Goal: Download file/media

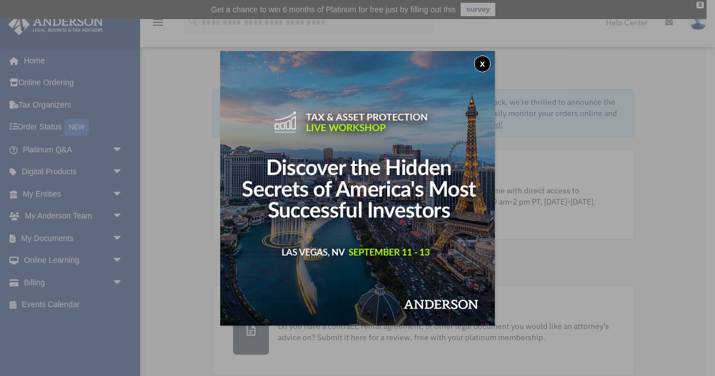
click at [482, 63] on button "x" at bounding box center [482, 63] width 17 height 17
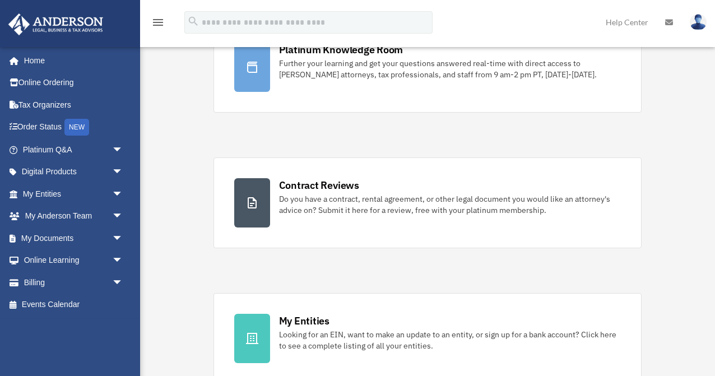
scroll to position [130, 0]
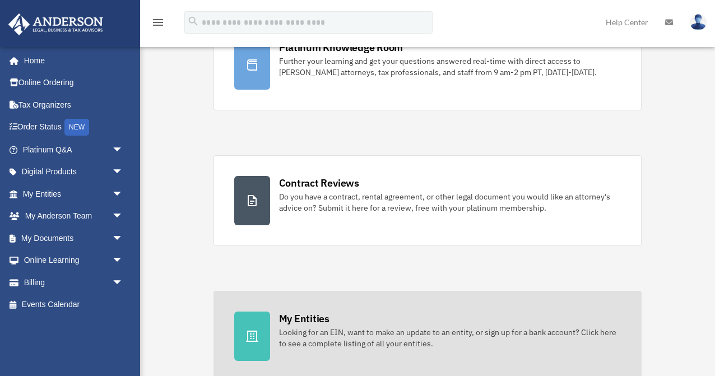
click at [286, 326] on div "Looking for an EIN, want to make an update to an entity, or sign up for a bank …" at bounding box center [450, 337] width 342 height 22
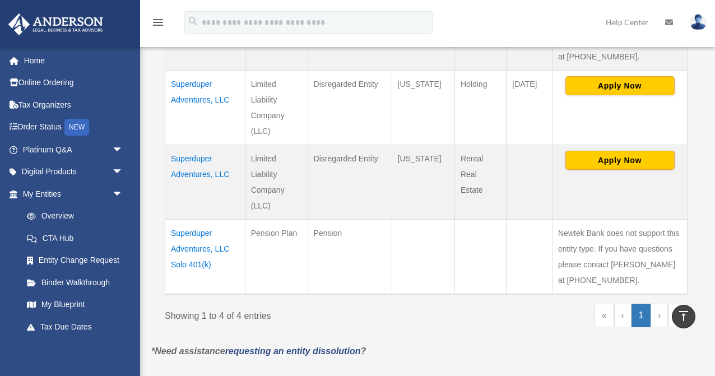
scroll to position [381, 0]
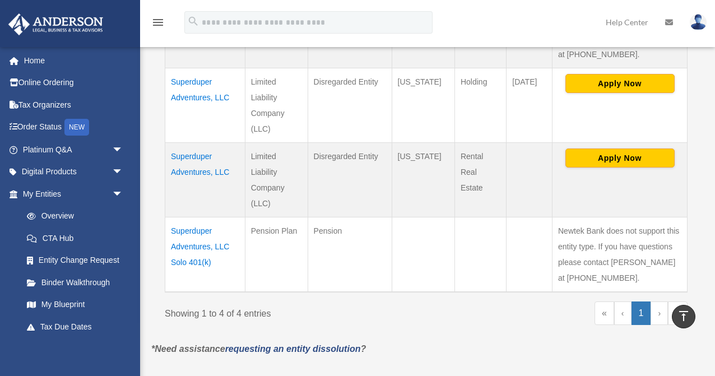
click at [197, 164] on td "Superduper Adventures, LLC" at bounding box center [205, 180] width 80 height 74
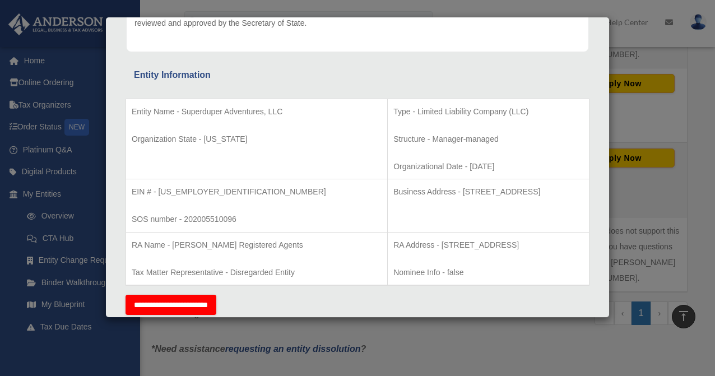
scroll to position [168, 0]
click at [522, 80] on div "Entity Information" at bounding box center [357, 76] width 447 height 16
click at [521, 80] on div "Entity Information" at bounding box center [357, 76] width 447 height 16
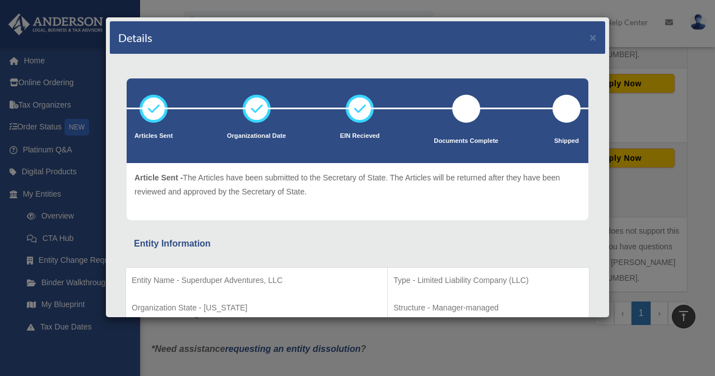
scroll to position [0, 0]
click at [474, 259] on div "Entity Name - Superduper Adventures, LLC Organization State - California Type -…" at bounding box center [357, 357] width 464 height 212
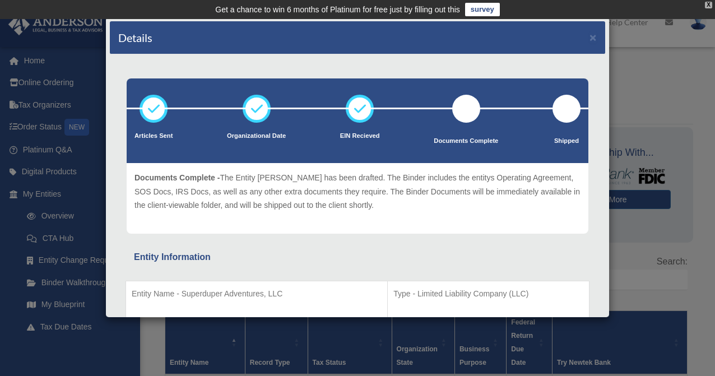
click at [707, 6] on div "X" at bounding box center [708, 5] width 7 height 7
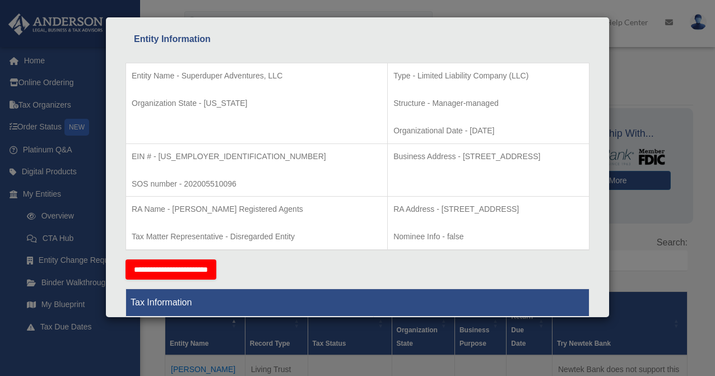
scroll to position [21, 0]
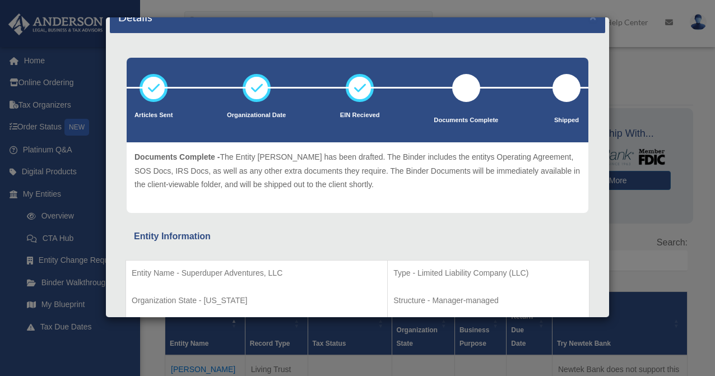
click at [666, 83] on div "Details × Articles Sent Organizational Date" at bounding box center [357, 188] width 715 height 376
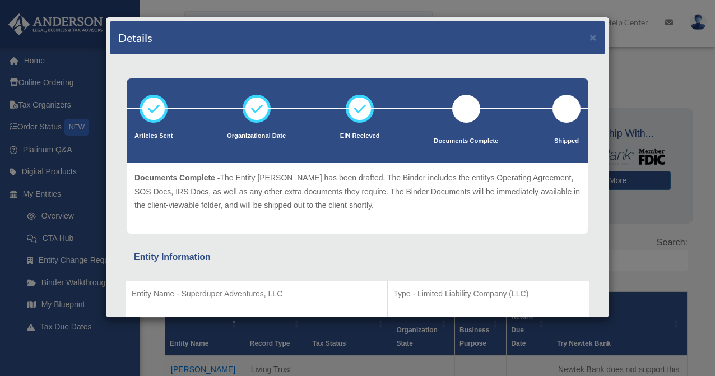
scroll to position [0, 0]
click at [593, 36] on button "×" at bounding box center [592, 37] width 7 height 12
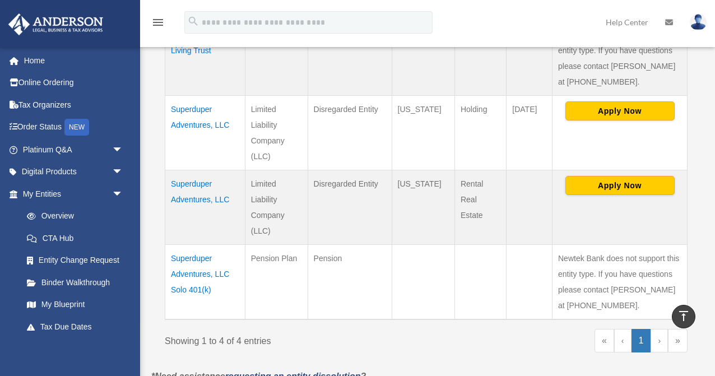
scroll to position [338, 0]
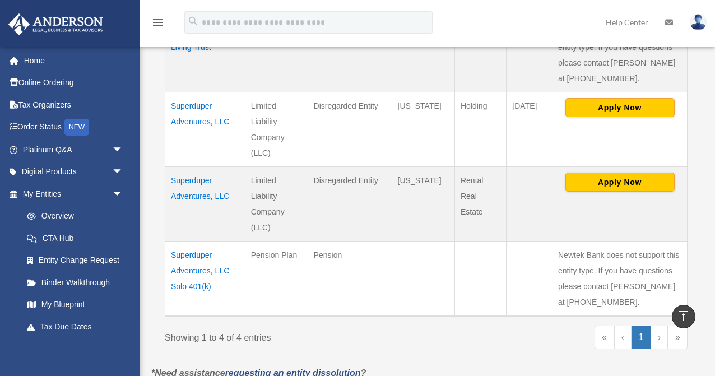
click at [209, 183] on td "Superduper Adventures, LLC" at bounding box center [205, 204] width 80 height 74
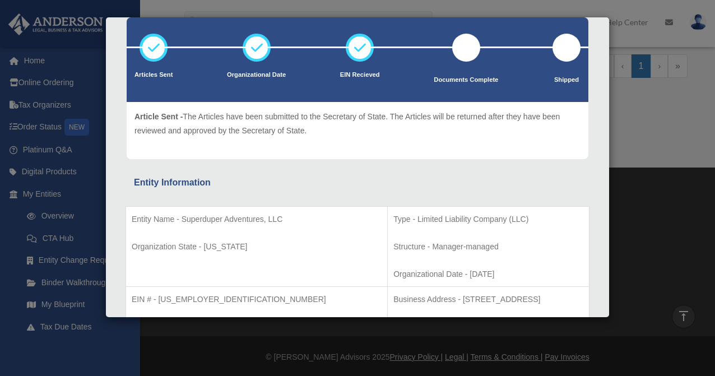
scroll to position [0, 0]
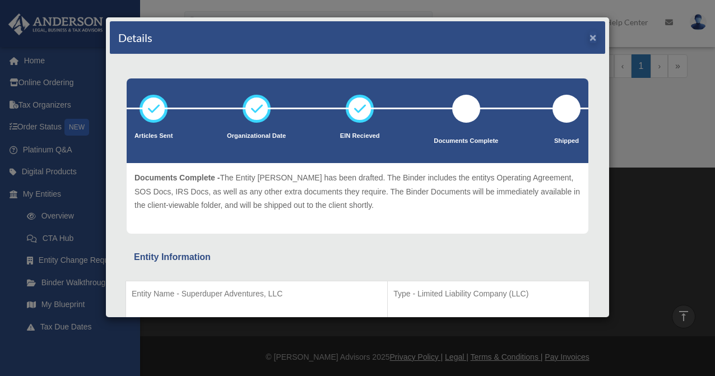
click at [592, 38] on button "×" at bounding box center [592, 37] width 7 height 12
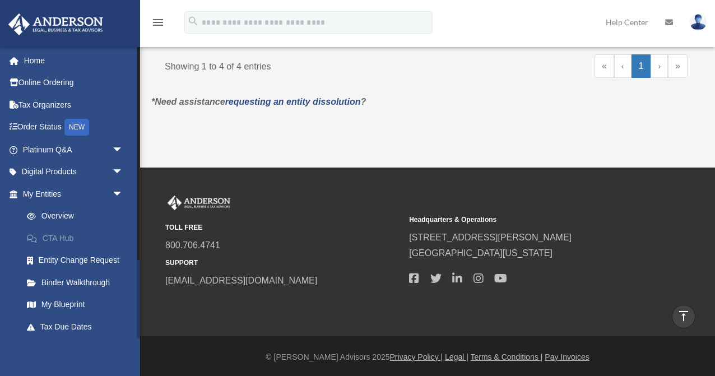
click at [63, 238] on link "CTA Hub" at bounding box center [78, 238] width 124 height 22
click at [55, 232] on link "CTA Hub" at bounding box center [78, 238] width 124 height 22
click at [56, 239] on link "CTA Hub" at bounding box center [78, 238] width 124 height 22
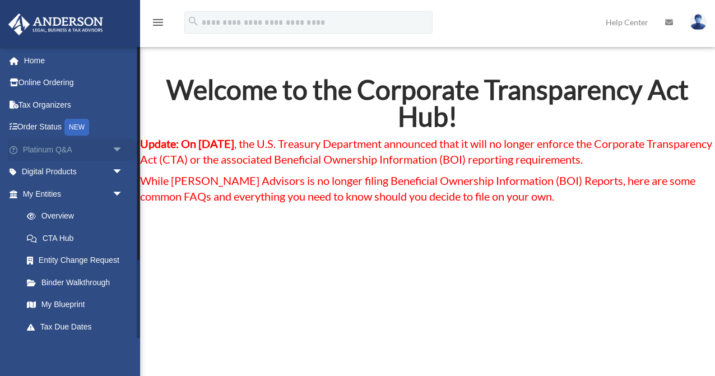
click at [51, 148] on link "Platinum Q&A arrow_drop_down" at bounding box center [74, 149] width 132 height 22
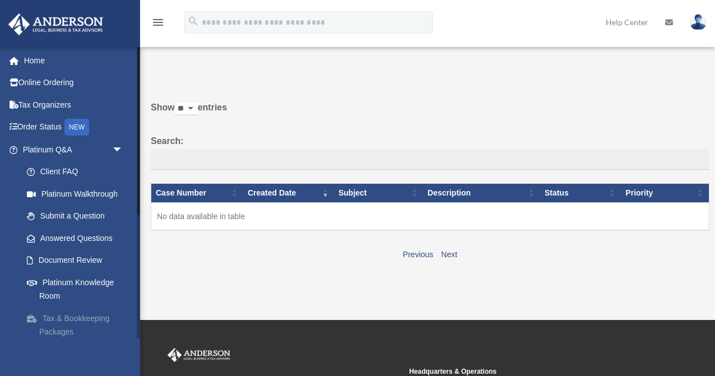
click at [66, 315] on link "Tax & Bookkeeping Packages" at bounding box center [78, 325] width 124 height 36
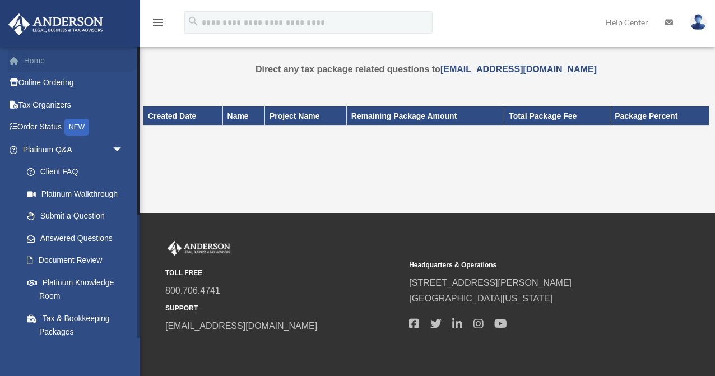
click at [36, 57] on link "Home" at bounding box center [74, 60] width 132 height 22
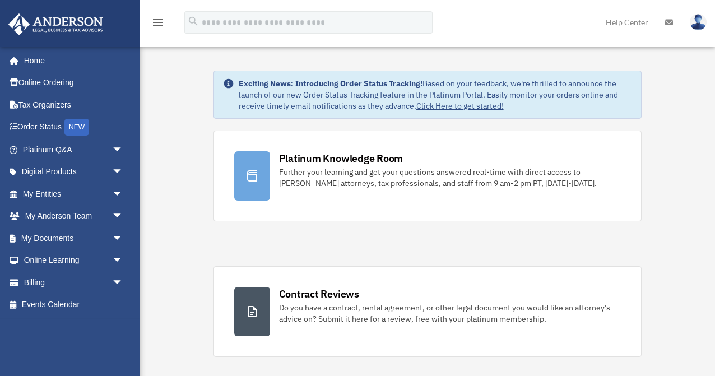
click at [693, 25] on img at bounding box center [697, 22] width 17 height 16
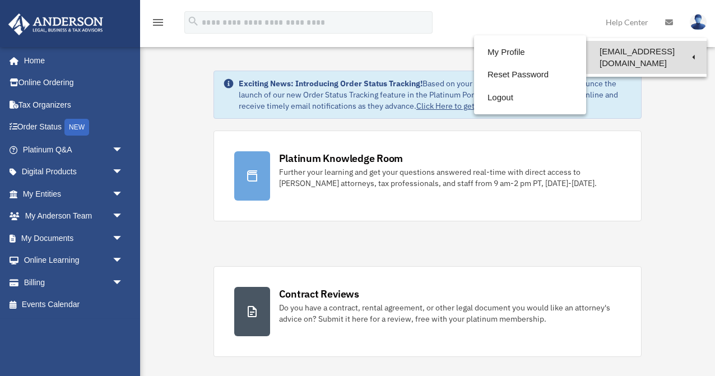
click at [643, 49] on link "[EMAIL_ADDRESS][DOMAIN_NAME]" at bounding box center [646, 57] width 120 height 33
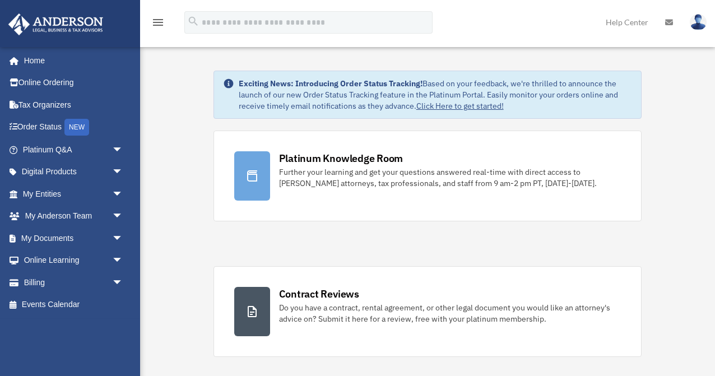
click at [698, 21] on img at bounding box center [697, 22] width 17 height 16
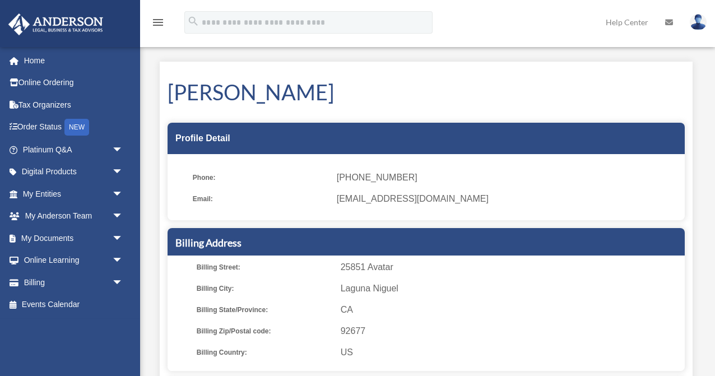
click at [636, 22] on link "Help Center" at bounding box center [626, 22] width 59 height 44
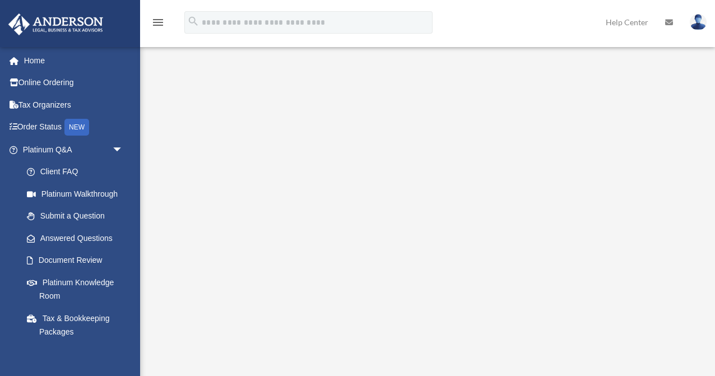
click at [672, 22] on icon at bounding box center [669, 22] width 8 height 8
click at [670, 18] on icon at bounding box center [669, 22] width 8 height 8
click at [669, 22] on icon at bounding box center [669, 22] width 8 height 8
click at [670, 22] on icon at bounding box center [669, 22] width 8 height 8
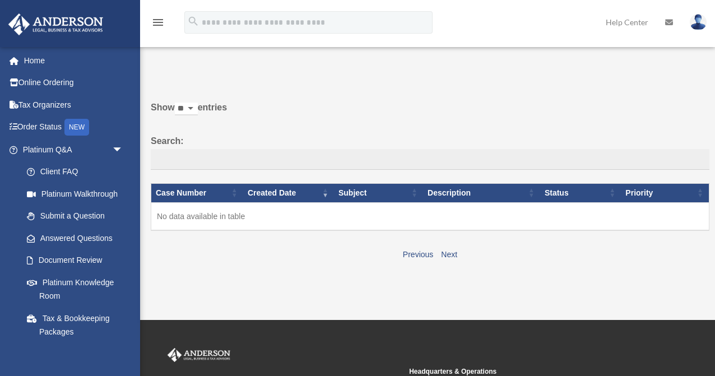
click at [701, 21] on img at bounding box center [697, 22] width 17 height 16
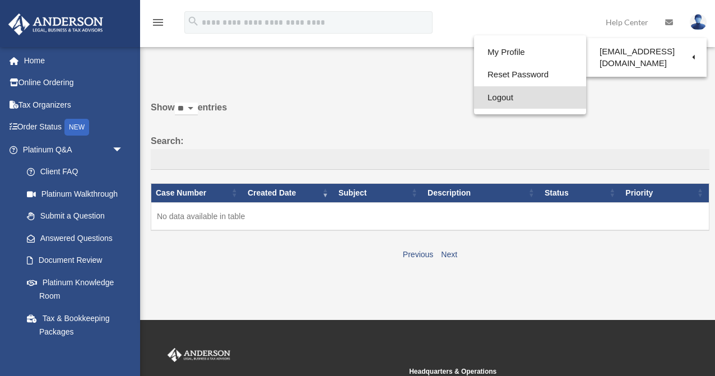
click at [498, 97] on link "Logout" at bounding box center [530, 97] width 112 height 23
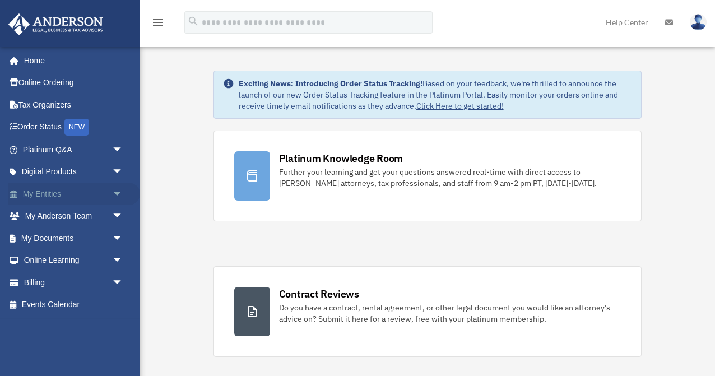
click at [61, 188] on link "My Entities arrow_drop_down" at bounding box center [74, 194] width 132 height 22
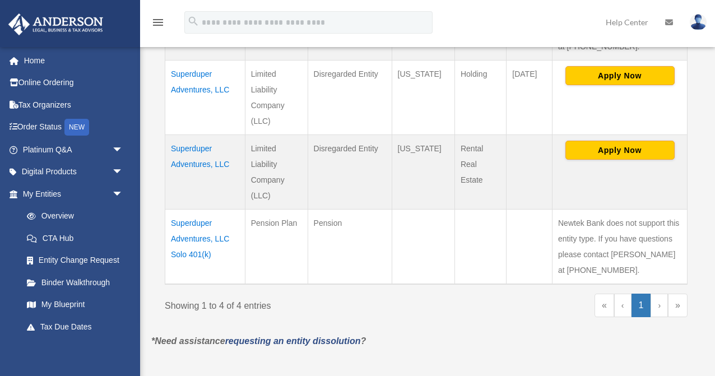
scroll to position [371, 0]
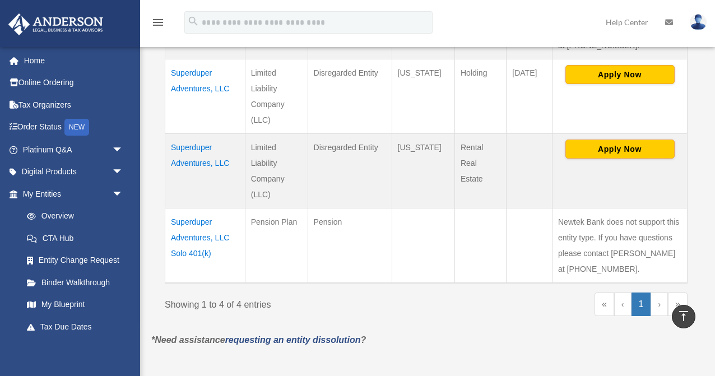
click at [200, 167] on td "Superduper Adventures, LLC" at bounding box center [205, 171] width 80 height 74
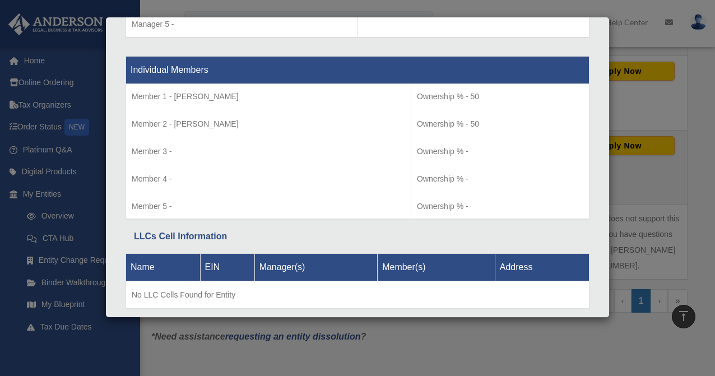
scroll to position [1149, 0]
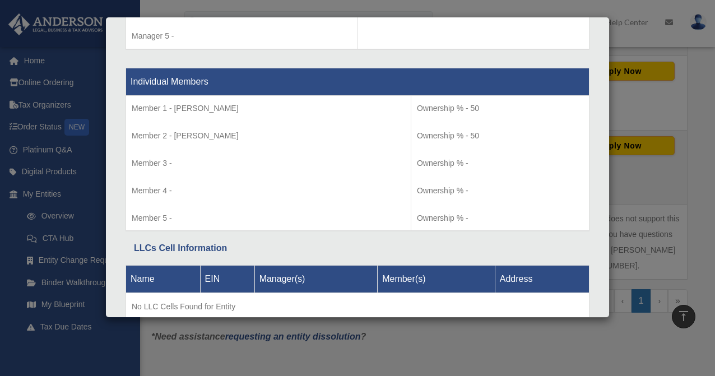
click at [66, 279] on div "Details × Articles Sent Organizational Date" at bounding box center [357, 188] width 715 height 376
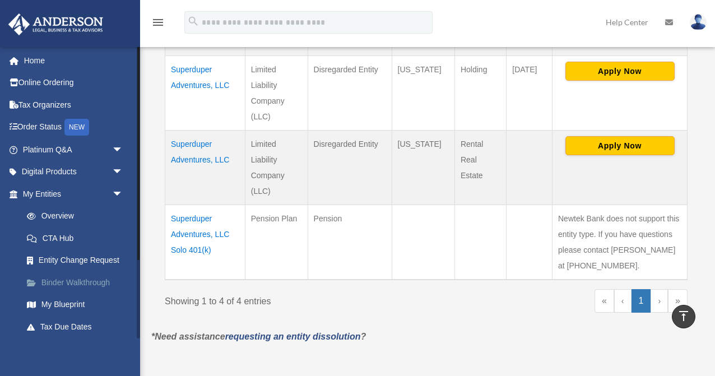
click at [66, 279] on link "Binder Walkthrough" at bounding box center [78, 282] width 124 height 22
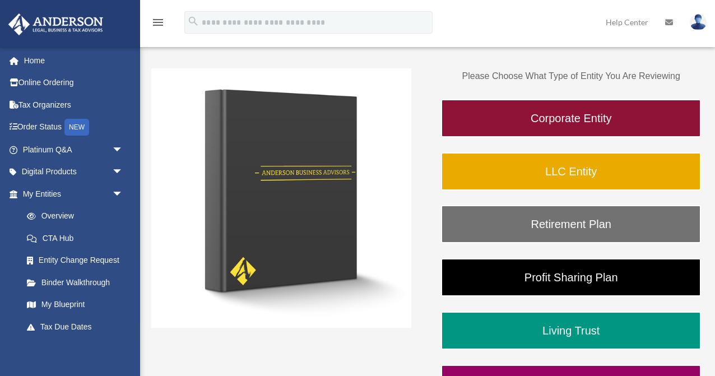
scroll to position [138, 0]
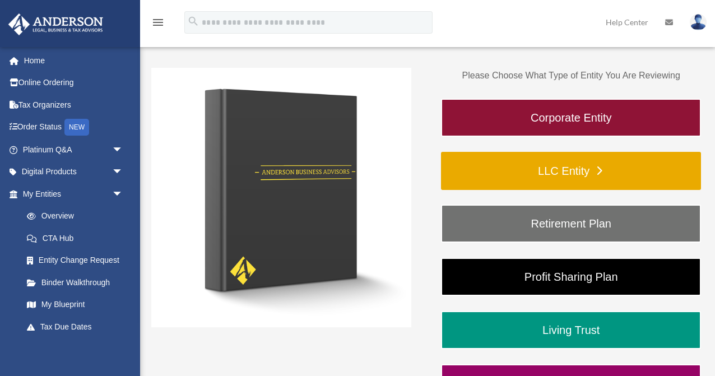
click at [577, 171] on link "LLC Entity" at bounding box center [571, 171] width 260 height 38
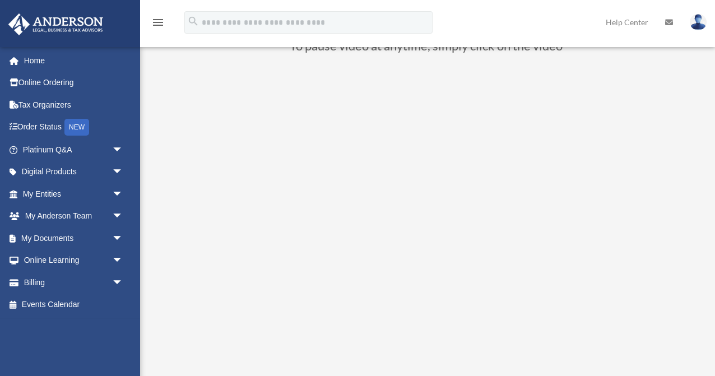
scroll to position [86, 0]
click at [31, 239] on link "My Documents arrow_drop_down" at bounding box center [74, 238] width 132 height 22
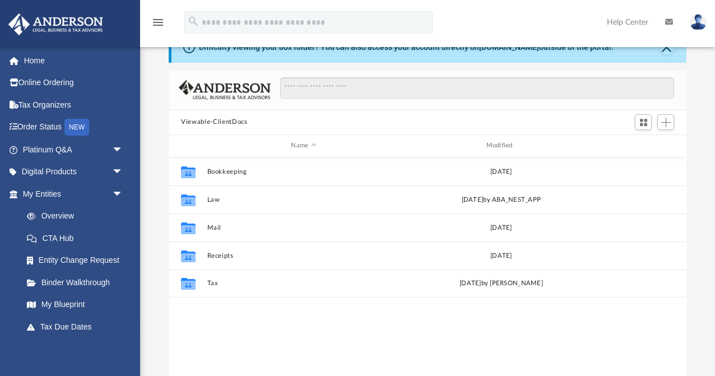
scroll to position [32, 0]
click at [314, 141] on div "Name" at bounding box center [303, 146] width 193 height 10
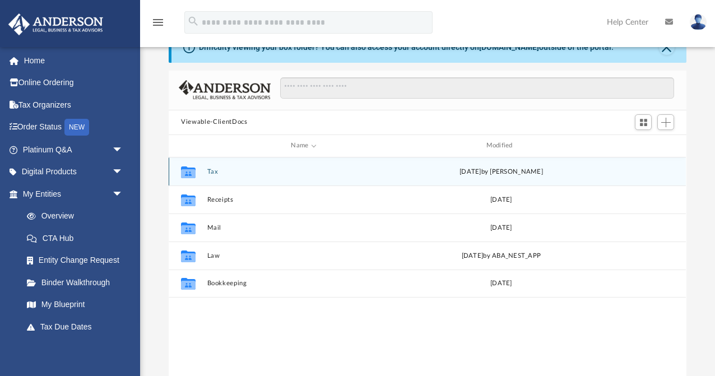
click at [209, 167] on button "Tax" at bounding box center [303, 170] width 193 height 7
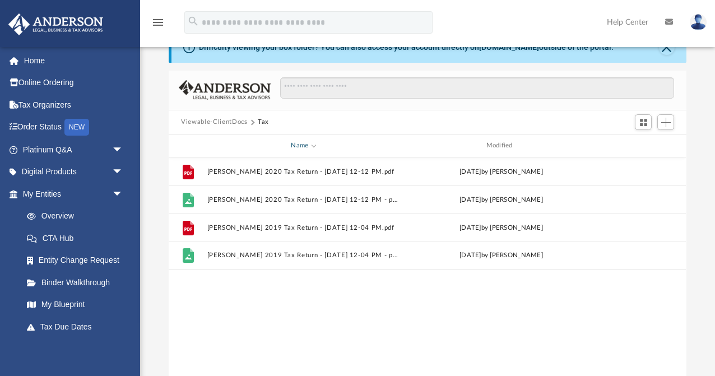
click at [310, 144] on div "Name" at bounding box center [303, 146] width 193 height 10
click at [217, 119] on button "Viewable-ClientDocs" at bounding box center [214, 122] width 66 height 10
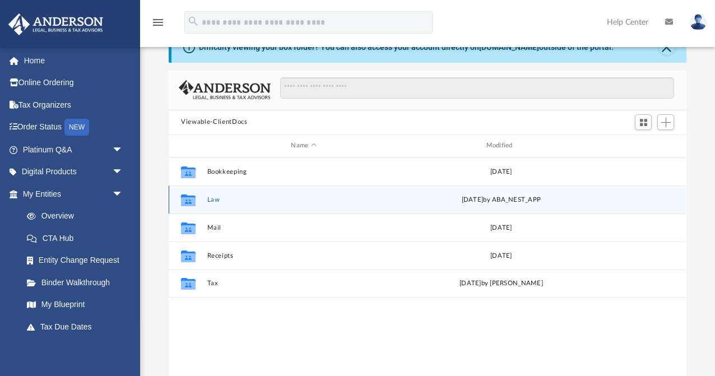
click at [207, 192] on div "Collaborated Folder Law [DATE] by ABA_NEST_APP" at bounding box center [427, 199] width 517 height 28
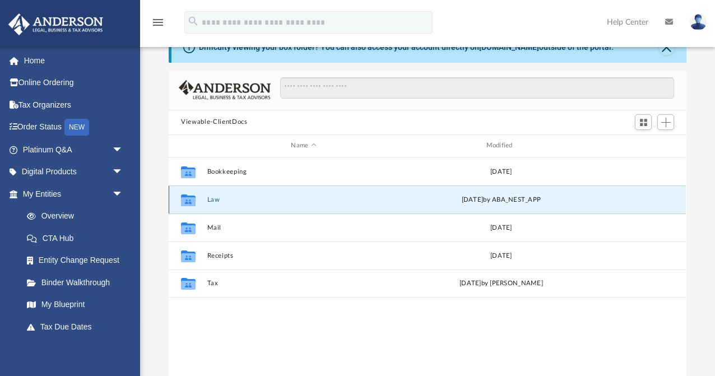
click at [189, 197] on icon "grid" at bounding box center [188, 201] width 15 height 9
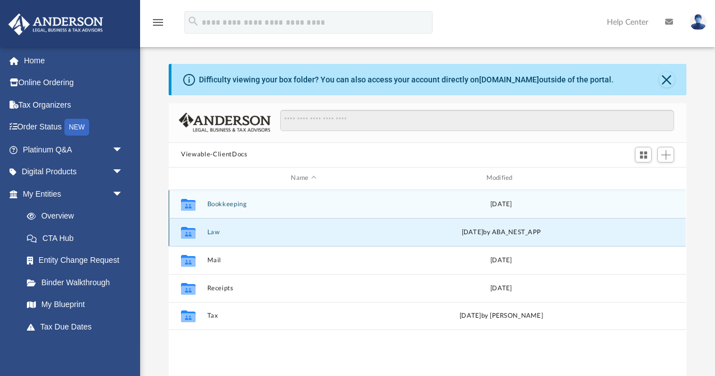
scroll to position [8, 0]
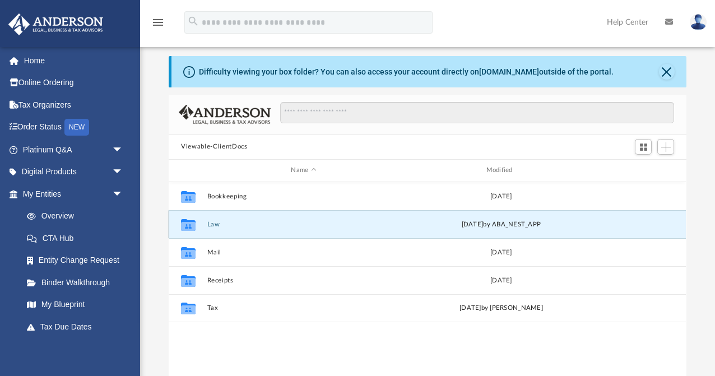
click at [217, 220] on button "Law" at bounding box center [303, 223] width 193 height 7
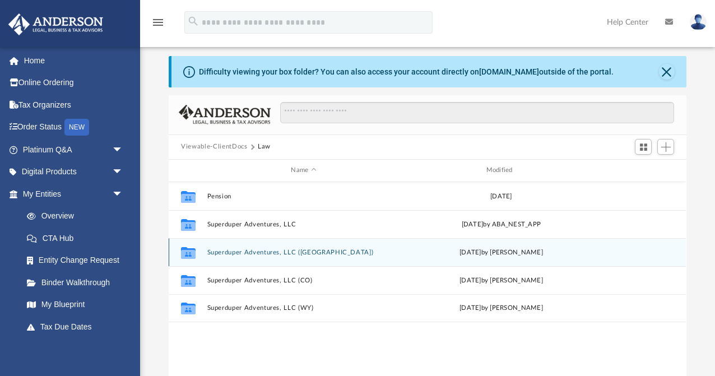
click at [232, 248] on button "Superduper Adventures, LLC ([GEOGRAPHIC_DATA])" at bounding box center [303, 251] width 193 height 7
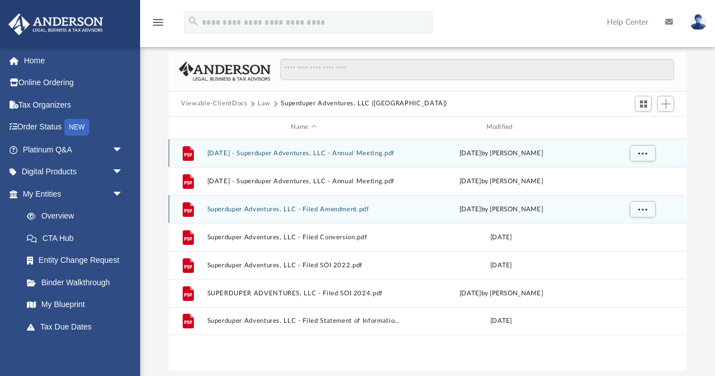
scroll to position [61, 0]
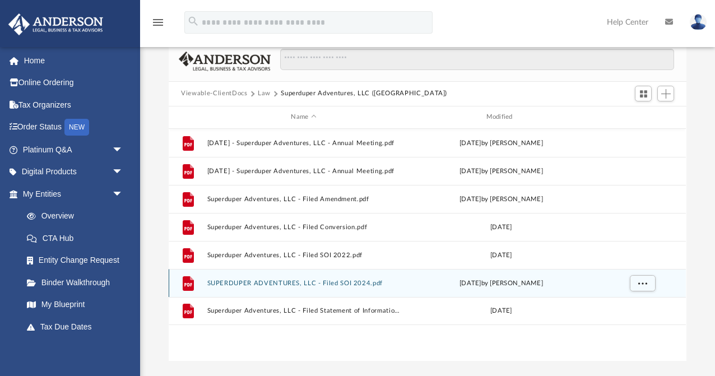
click at [283, 279] on button "SUPERDUPER ADVENTURES, LLC - Filed SOI 2024.pdf" at bounding box center [303, 282] width 193 height 7
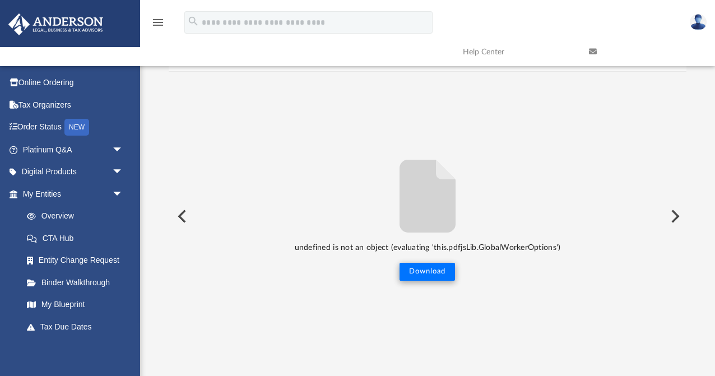
click at [426, 274] on button "Download" at bounding box center [426, 272] width 55 height 18
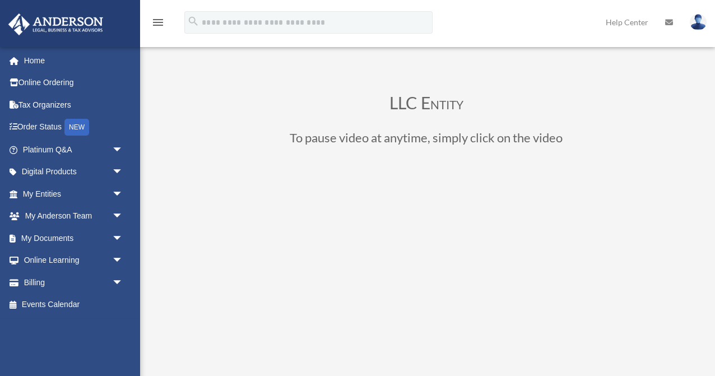
scroll to position [86, 0]
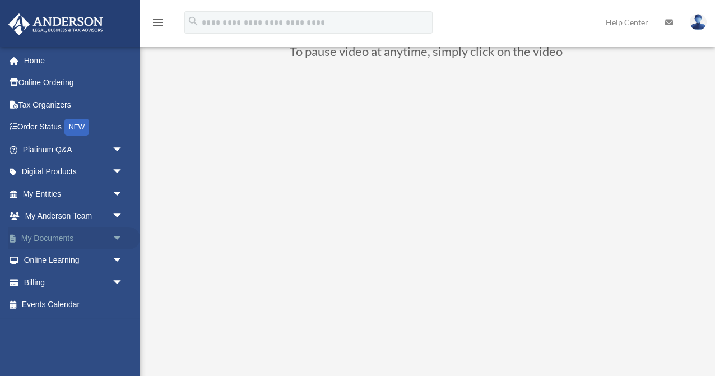
click at [67, 234] on link "My Documents arrow_drop_down" at bounding box center [74, 238] width 132 height 22
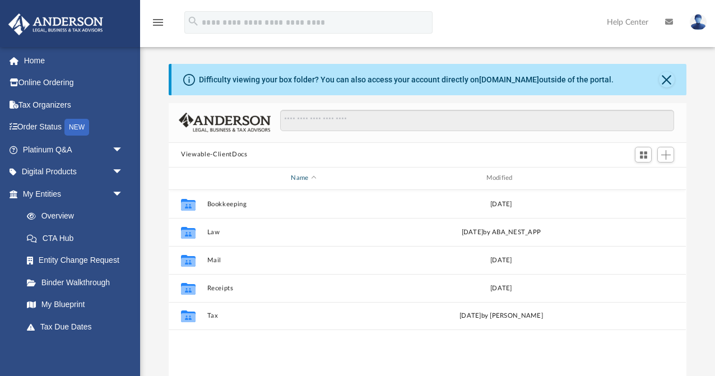
scroll to position [1, 1]
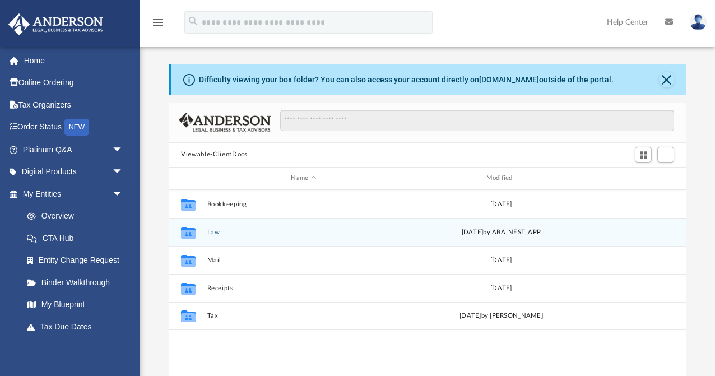
click at [213, 228] on button "Law" at bounding box center [303, 231] width 193 height 7
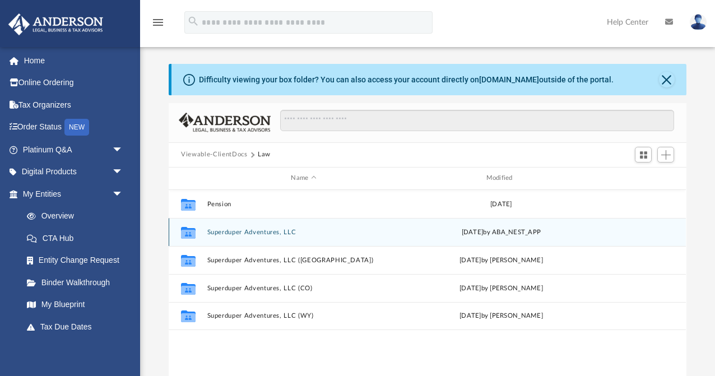
click at [232, 228] on button "Superduper Adventures, LLC" at bounding box center [303, 231] width 193 height 7
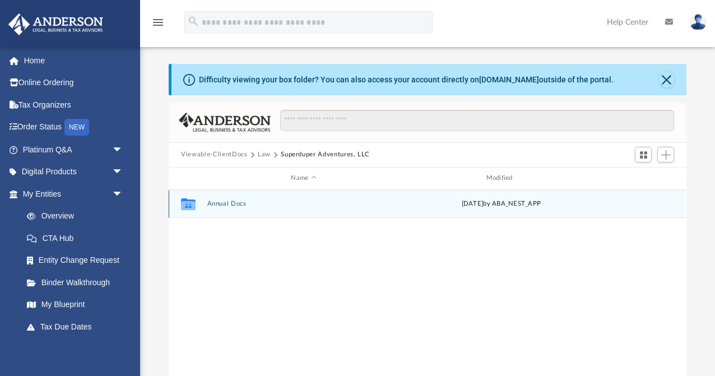
click at [222, 200] on button "Annual Docs" at bounding box center [303, 203] width 193 height 7
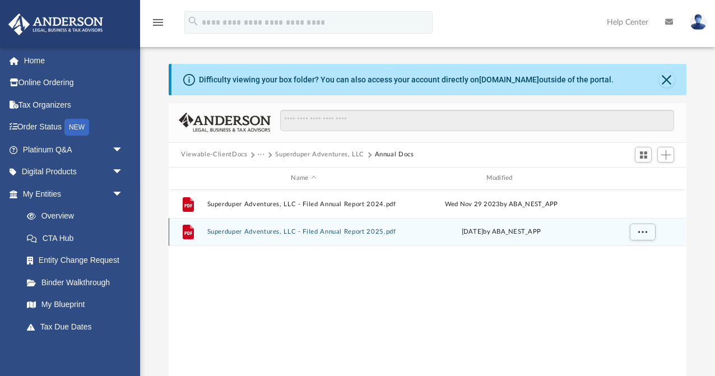
click at [244, 228] on button "Superduper Adventures, LLC - Filed Annual Report 2025.pdf" at bounding box center [303, 231] width 193 height 7
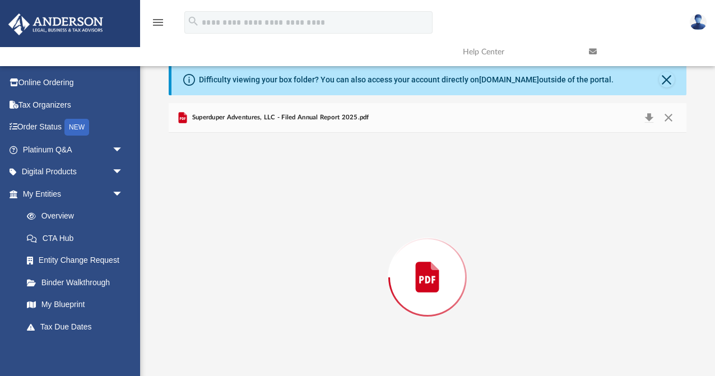
scroll to position [46, 0]
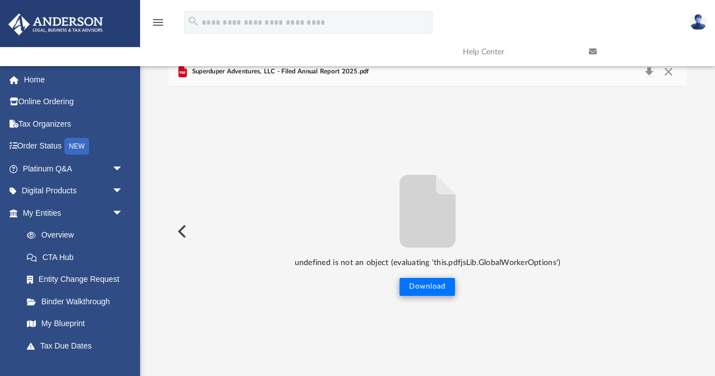
click at [437, 287] on button "Download" at bounding box center [426, 287] width 55 height 18
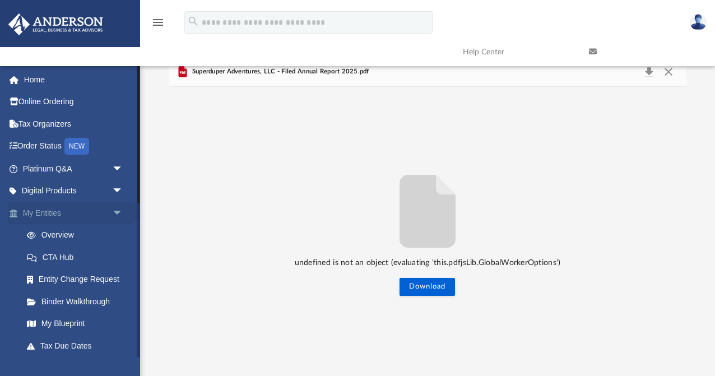
click at [54, 209] on link "My Entities arrow_drop_down" at bounding box center [74, 213] width 132 height 22
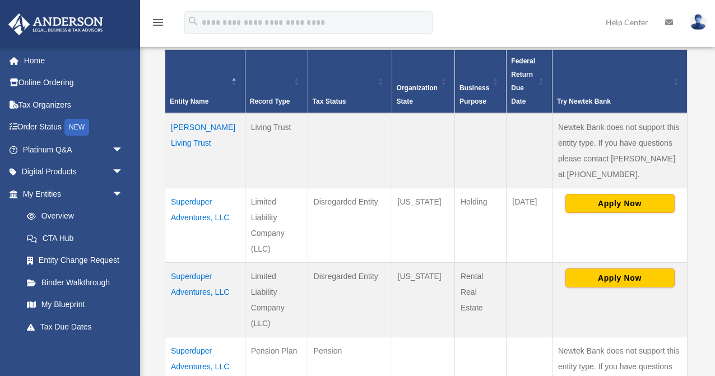
scroll to position [244, 0]
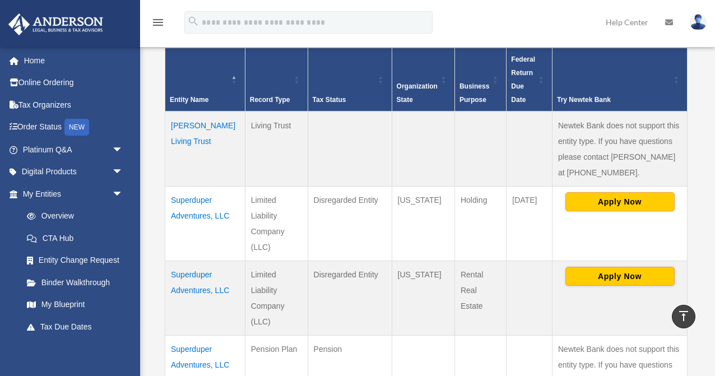
click at [200, 279] on td "Superduper Adventures, LLC" at bounding box center [205, 298] width 80 height 74
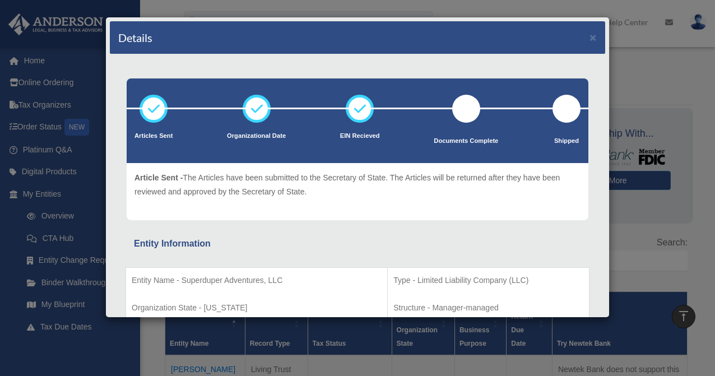
scroll to position [0, 0]
click at [596, 39] on div "Details ×" at bounding box center [357, 37] width 495 height 33
click at [595, 39] on button "×" at bounding box center [592, 37] width 7 height 12
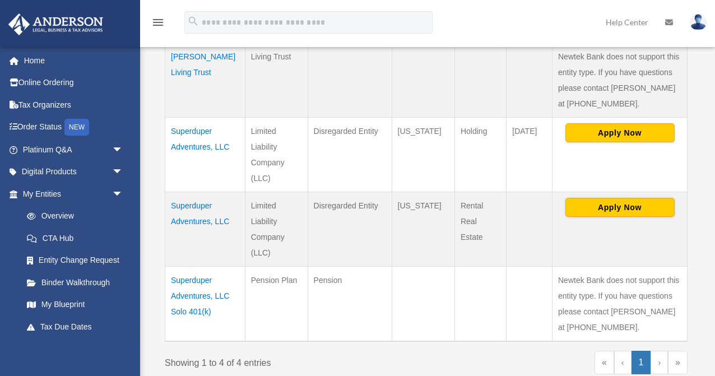
scroll to position [313, 0]
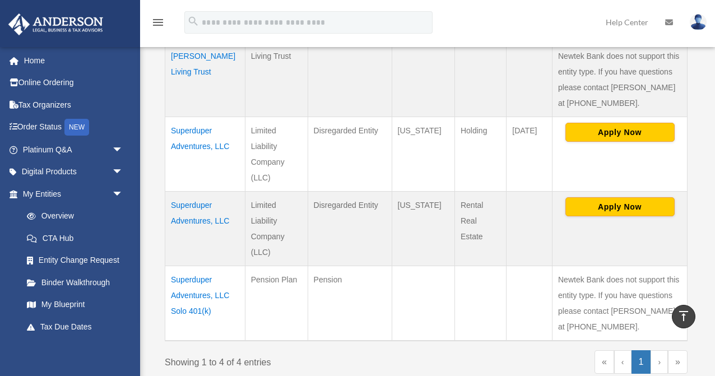
click at [194, 221] on td "Superduper Adventures, LLC" at bounding box center [205, 229] width 80 height 74
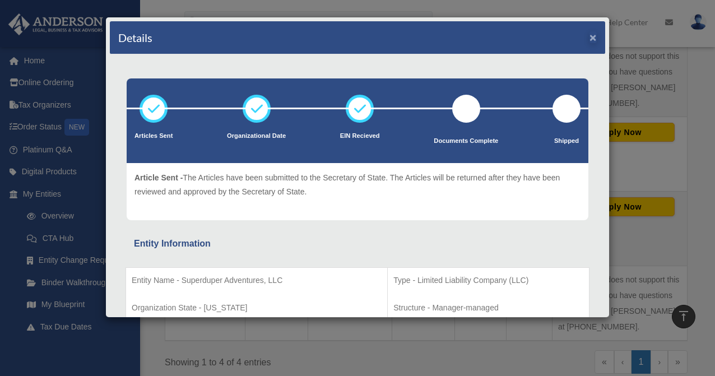
click at [589, 41] on button "×" at bounding box center [592, 37] width 7 height 12
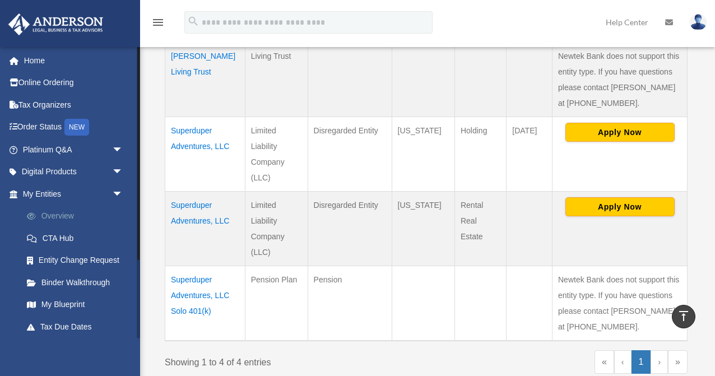
click at [60, 211] on link "Overview" at bounding box center [78, 216] width 124 height 22
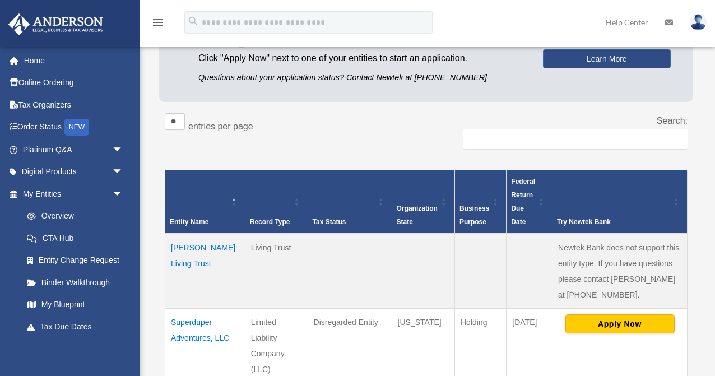
scroll to position [121, 0]
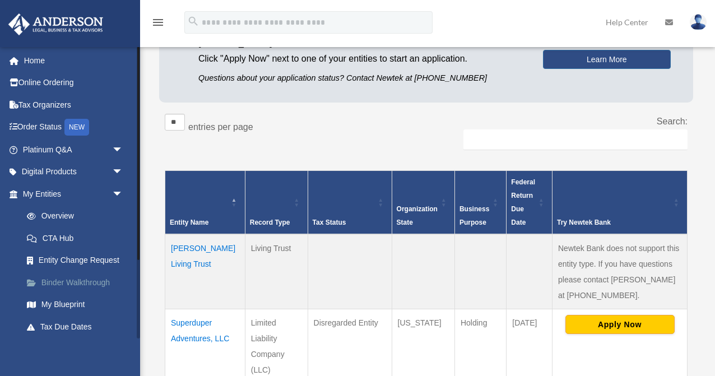
click at [92, 275] on link "Binder Walkthrough" at bounding box center [78, 282] width 124 height 22
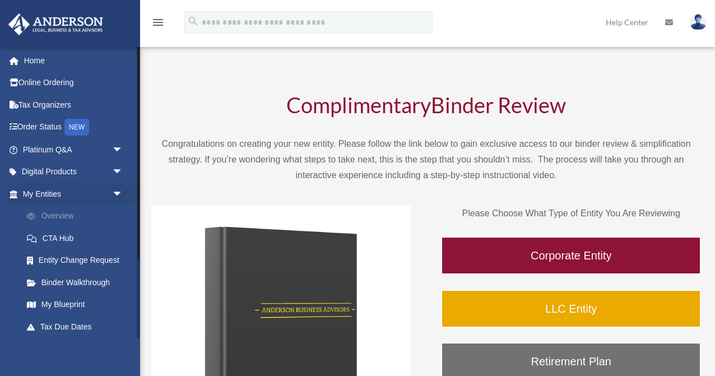
click at [60, 214] on link "Overview" at bounding box center [78, 216] width 124 height 22
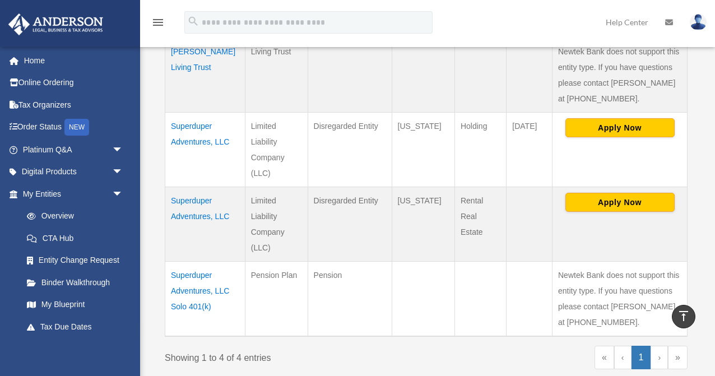
scroll to position [323, 0]
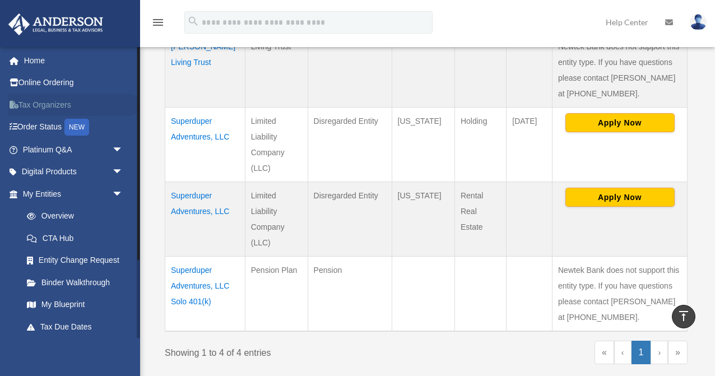
click at [41, 102] on link "Tax Organizers" at bounding box center [74, 105] width 132 height 22
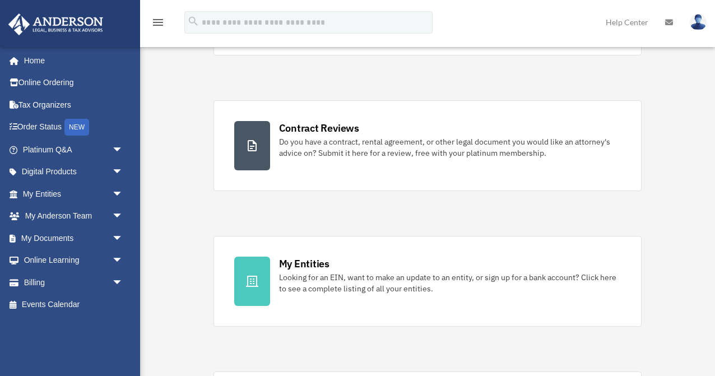
scroll to position [168, 0]
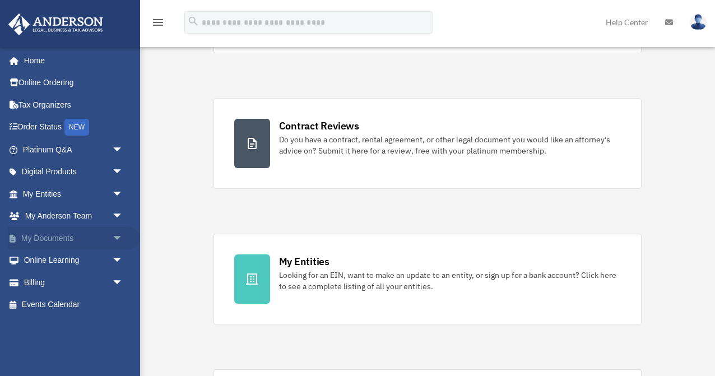
click at [58, 236] on link "My Documents arrow_drop_down" at bounding box center [74, 238] width 132 height 22
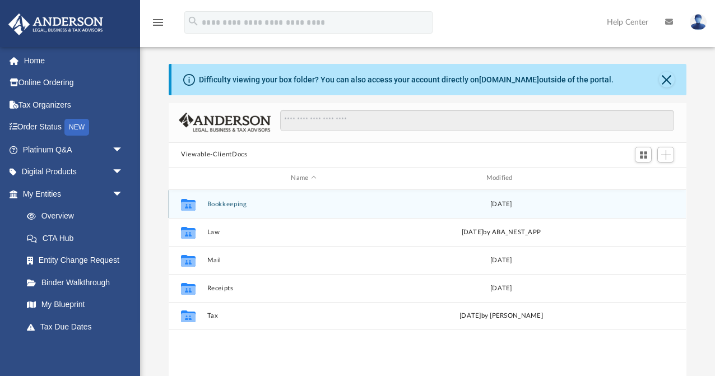
scroll to position [260, 517]
click at [218, 200] on button "Bookkeeping" at bounding box center [303, 203] width 193 height 7
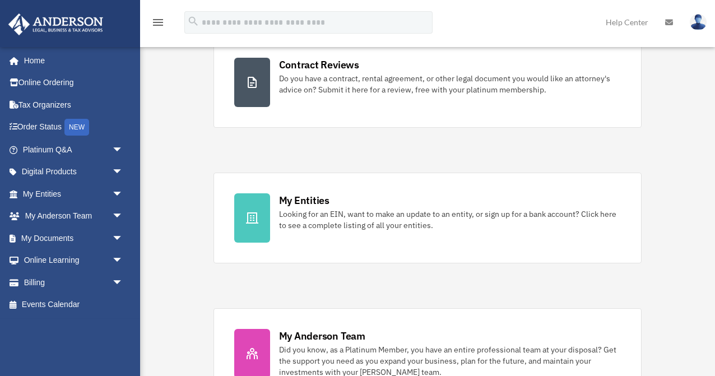
scroll to position [237, 0]
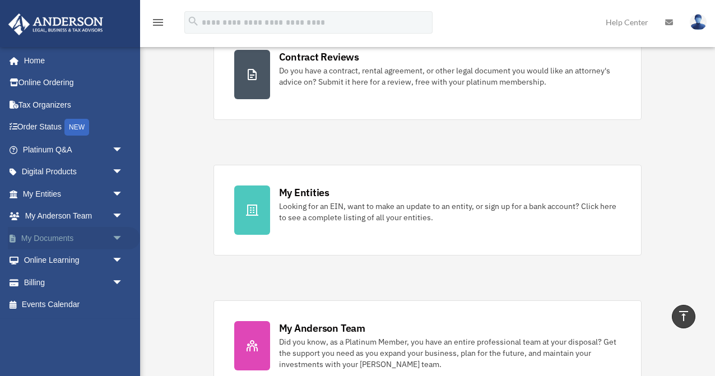
click at [69, 236] on link "My Documents arrow_drop_down" at bounding box center [74, 238] width 132 height 22
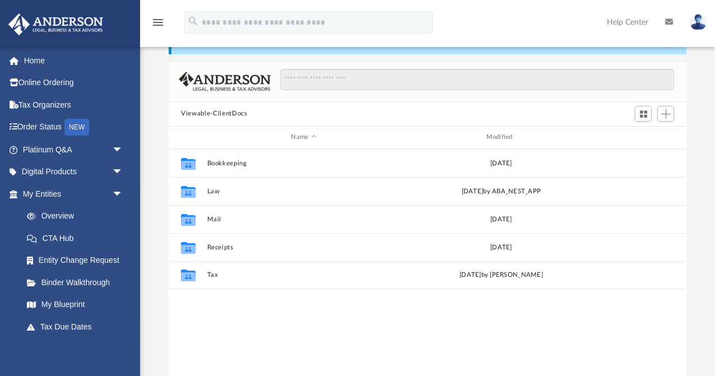
scroll to position [45, 0]
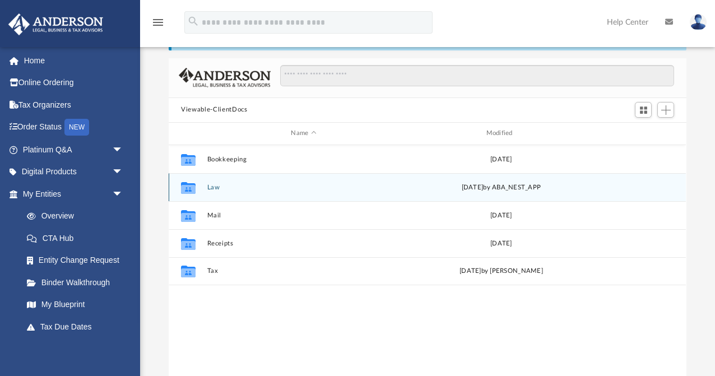
click at [214, 183] on button "Law" at bounding box center [303, 186] width 193 height 7
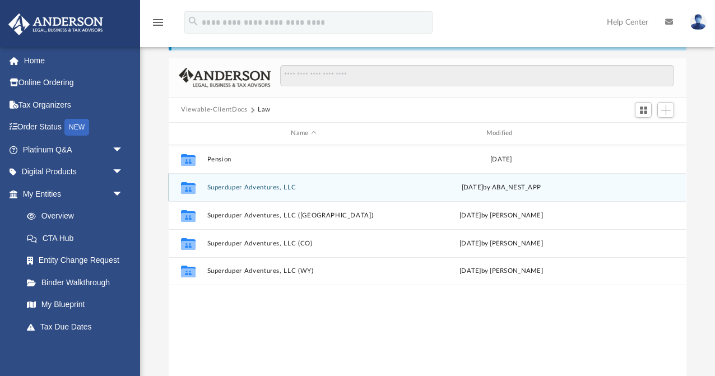
click at [221, 183] on button "Superduper Adventures, LLC" at bounding box center [303, 186] width 193 height 7
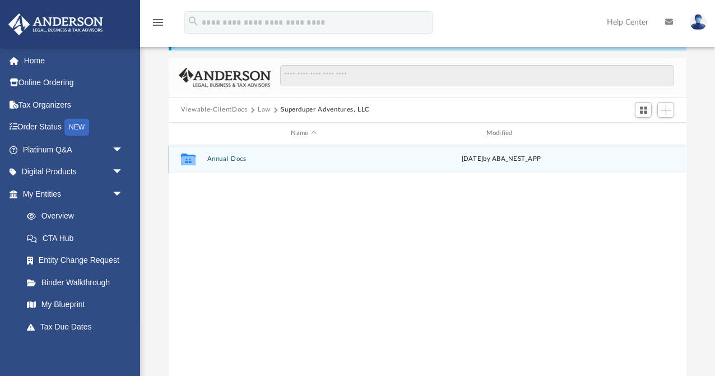
click at [216, 155] on button "Annual Docs" at bounding box center [303, 158] width 193 height 7
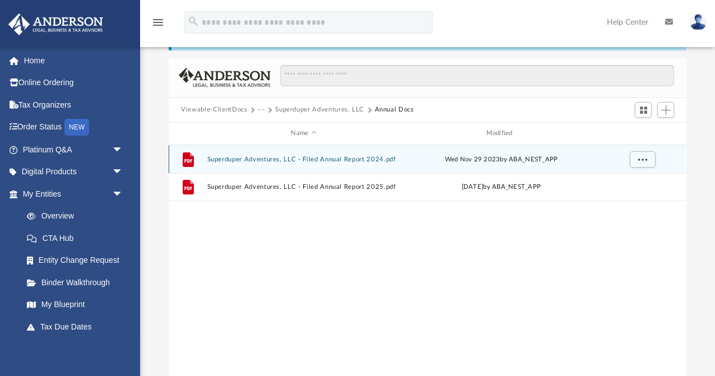
click at [240, 155] on button "Superduper Adventures, LLC - Filed Annual Report 2024.pdf" at bounding box center [303, 158] width 193 height 7
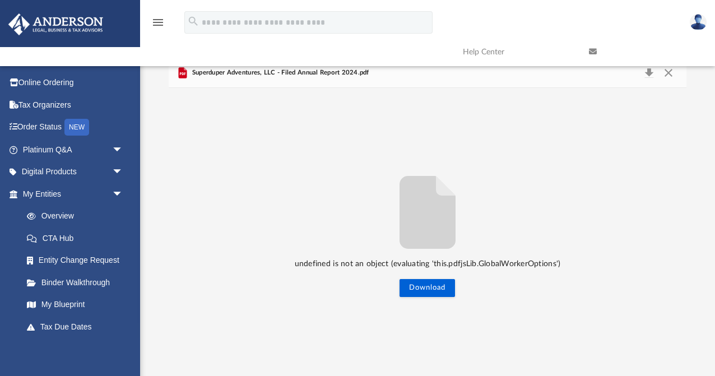
scroll to position [46, 0]
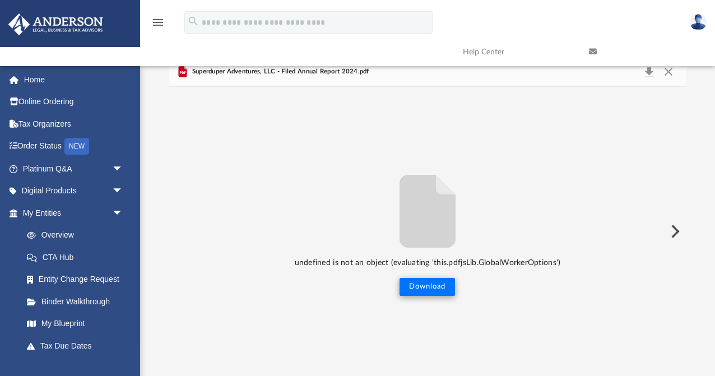
click at [433, 282] on button "Download" at bounding box center [426, 287] width 55 height 18
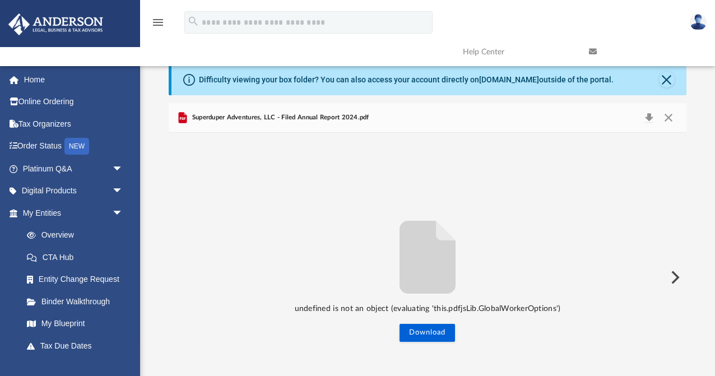
scroll to position [0, 0]
click at [34, 81] on link "Home" at bounding box center [74, 79] width 132 height 22
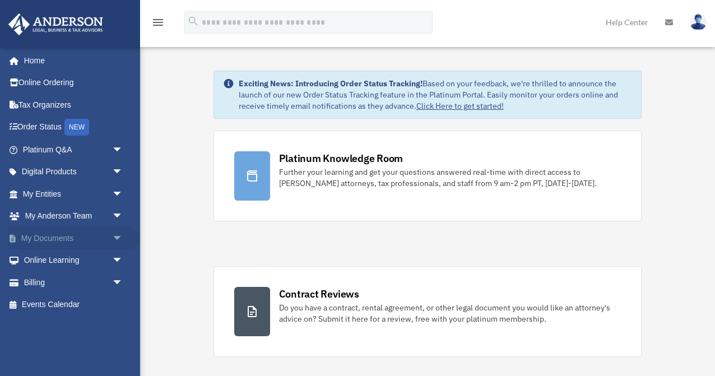
click at [64, 229] on link "My Documents arrow_drop_down" at bounding box center [74, 238] width 132 height 22
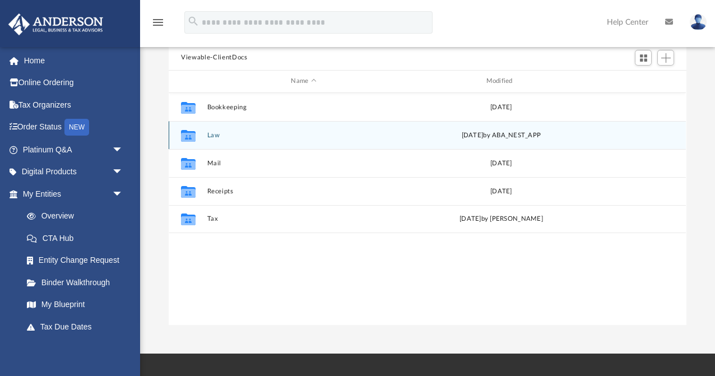
scroll to position [99, 0]
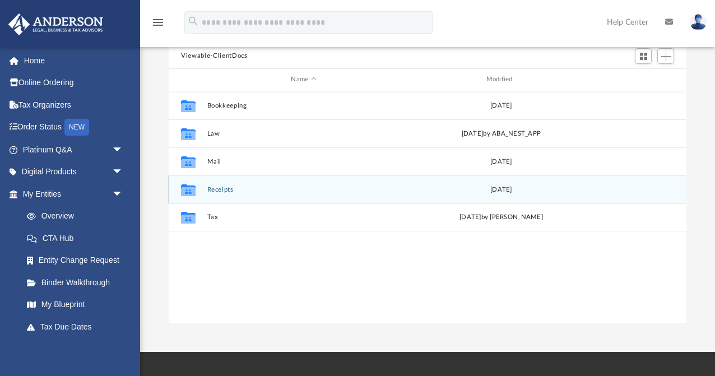
click at [224, 185] on button "Receipts" at bounding box center [303, 188] width 193 height 7
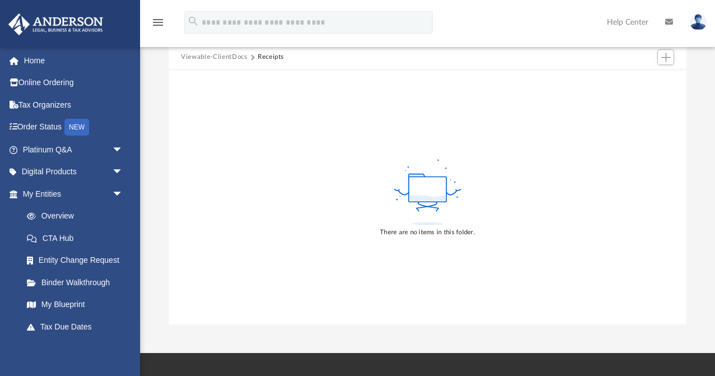
scroll to position [98, 0]
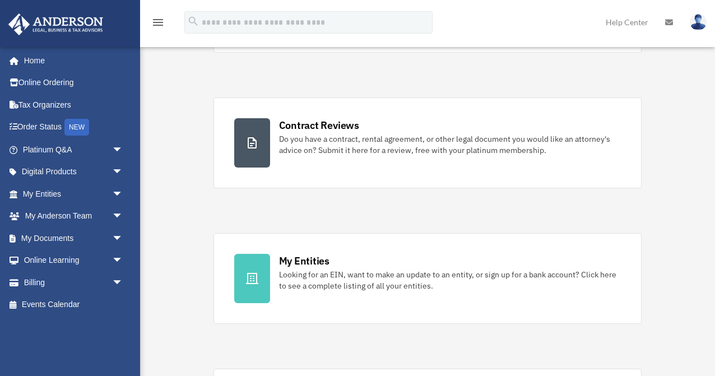
scroll to position [170, 0]
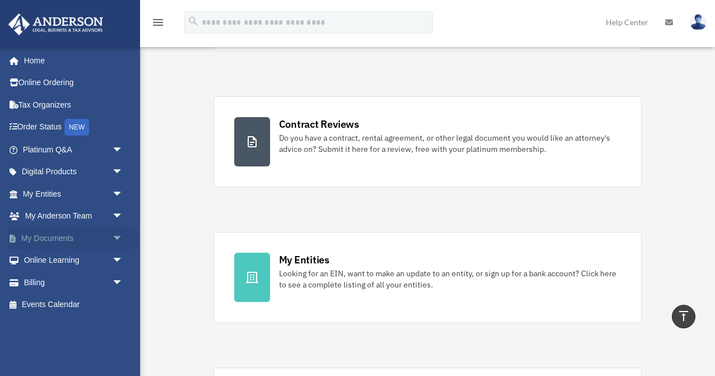
click at [67, 235] on link "My Documents arrow_drop_down" at bounding box center [74, 238] width 132 height 22
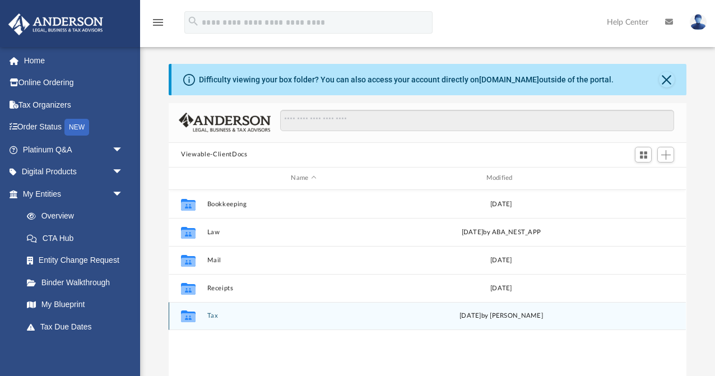
click at [216, 312] on button "Tax" at bounding box center [303, 315] width 193 height 7
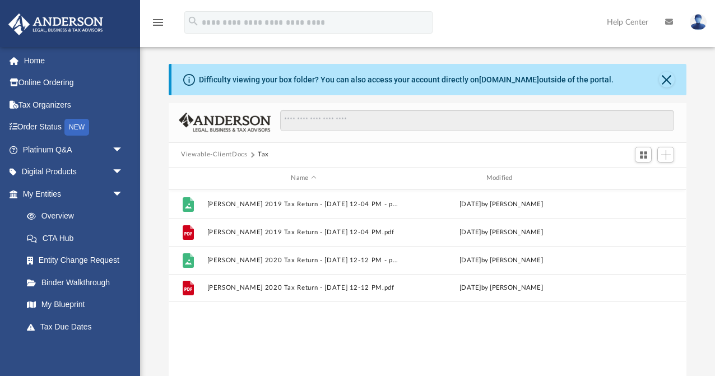
click at [214, 152] on button "Viewable-ClientDocs" at bounding box center [214, 155] width 66 height 10
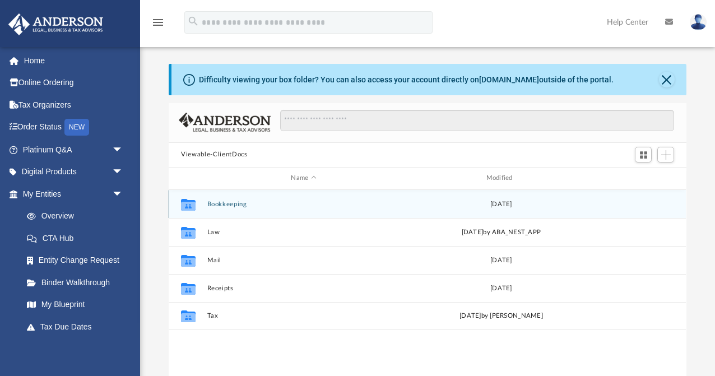
click at [226, 200] on button "Bookkeeping" at bounding box center [303, 203] width 193 height 7
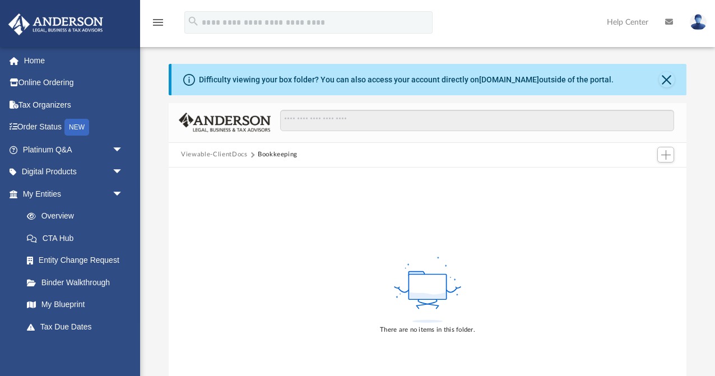
click at [220, 151] on button "Viewable-ClientDocs" at bounding box center [214, 155] width 66 height 10
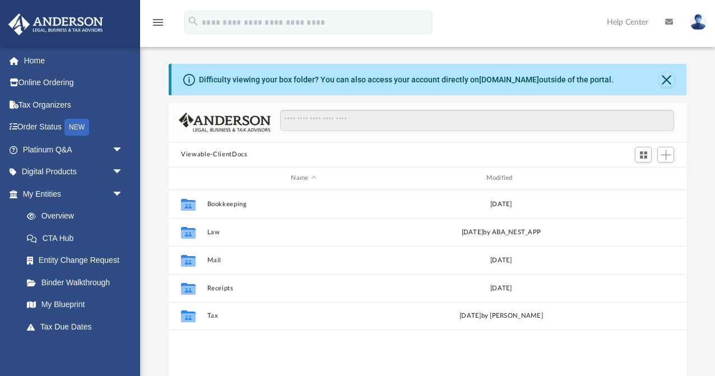
scroll to position [1, 1]
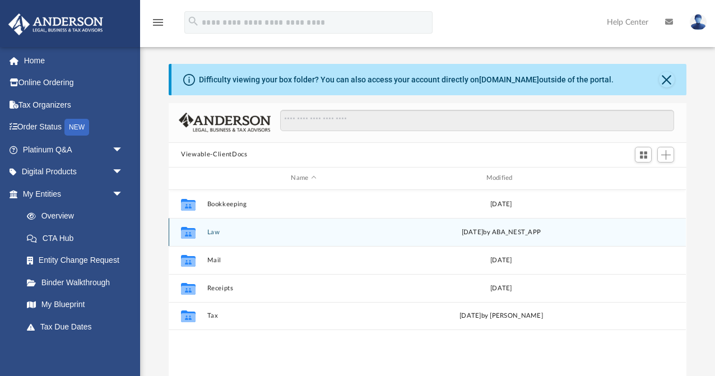
click at [214, 228] on button "Law" at bounding box center [303, 231] width 193 height 7
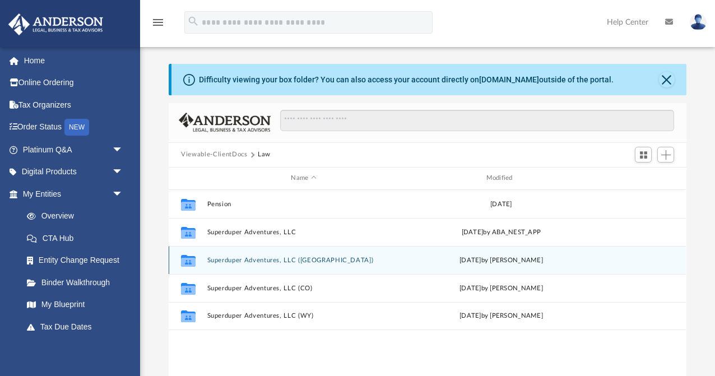
click at [264, 256] on button "Superduper Adventures, LLC (CA)" at bounding box center [303, 259] width 193 height 7
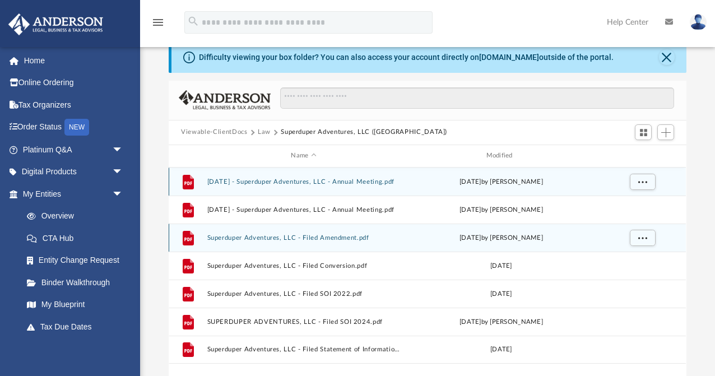
scroll to position [23, 0]
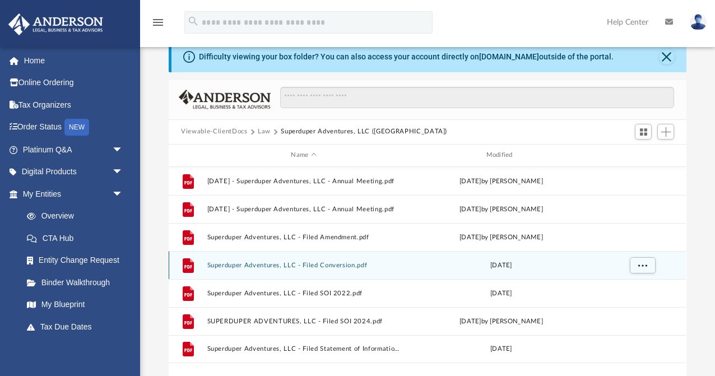
click at [327, 261] on button "Superduper Adventures, LLC - Filed Conversion.pdf" at bounding box center [303, 264] width 193 height 7
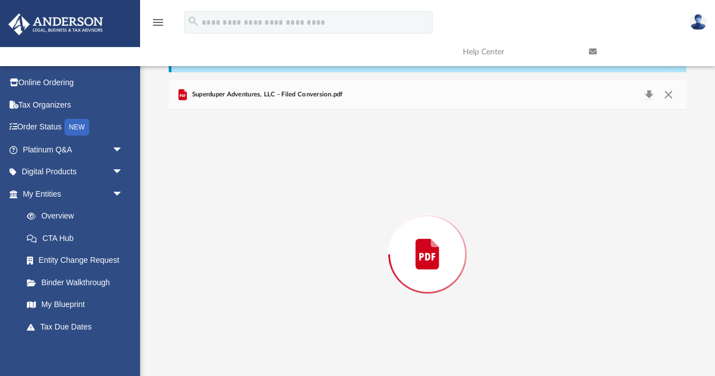
scroll to position [46, 0]
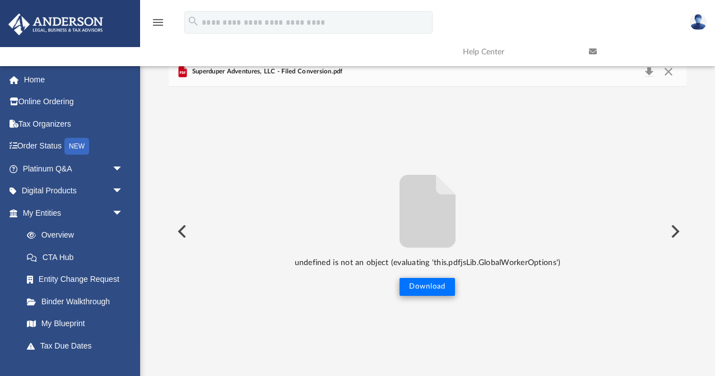
click at [438, 286] on button "Download" at bounding box center [426, 287] width 55 height 18
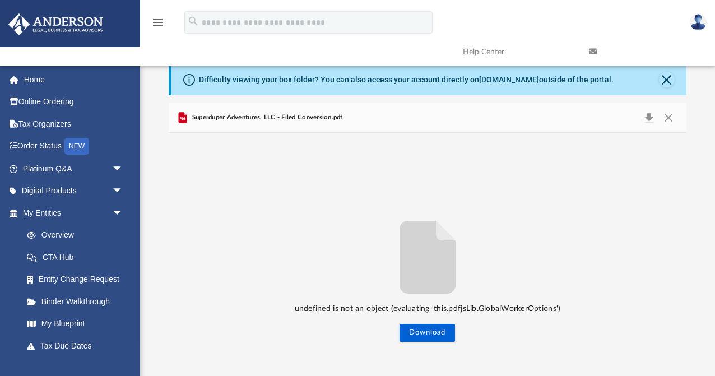
scroll to position [0, 0]
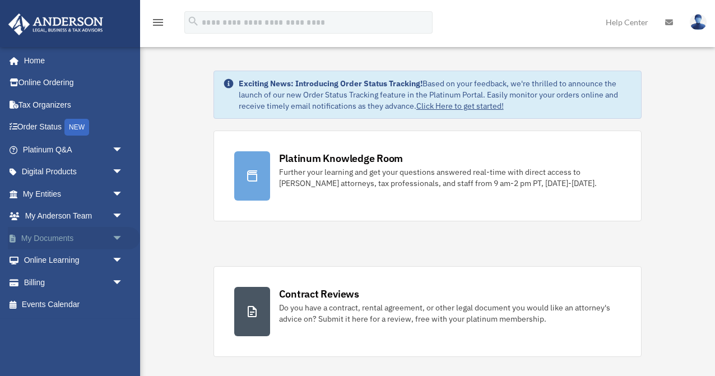
scroll to position [170, 0]
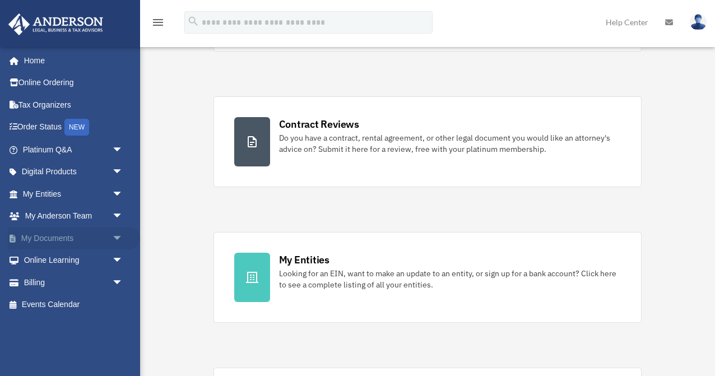
click at [67, 232] on link "My Documents arrow_drop_down" at bounding box center [74, 238] width 132 height 22
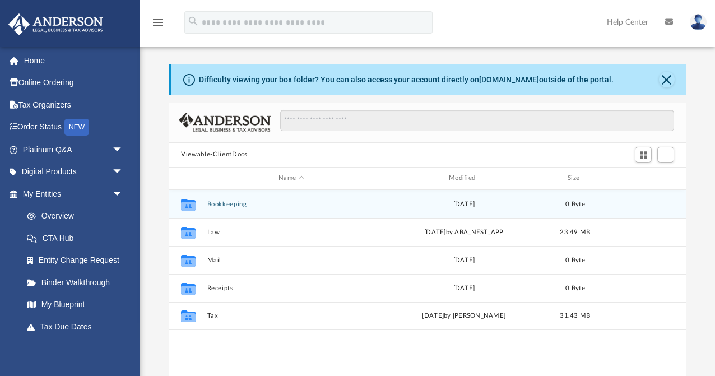
scroll to position [260, 517]
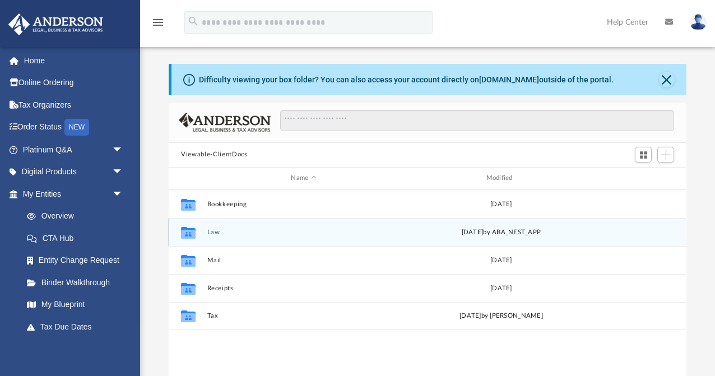
click at [214, 228] on button "Law" at bounding box center [303, 231] width 193 height 7
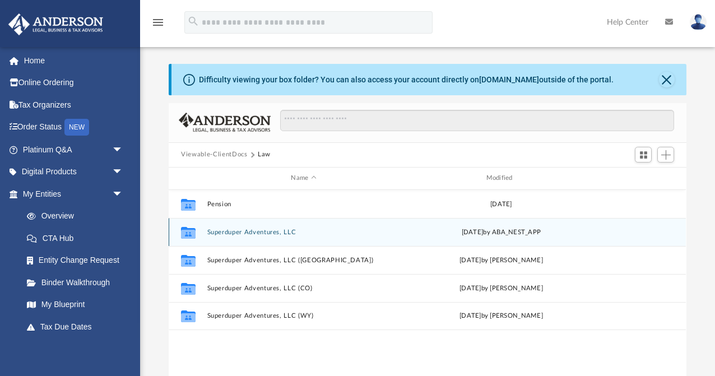
click at [236, 228] on button "Superduper Adventures, LLC" at bounding box center [303, 231] width 193 height 7
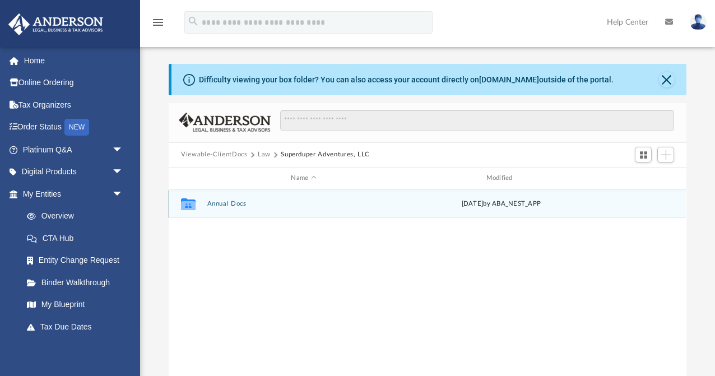
click at [224, 200] on button "Annual Docs" at bounding box center [303, 203] width 193 height 7
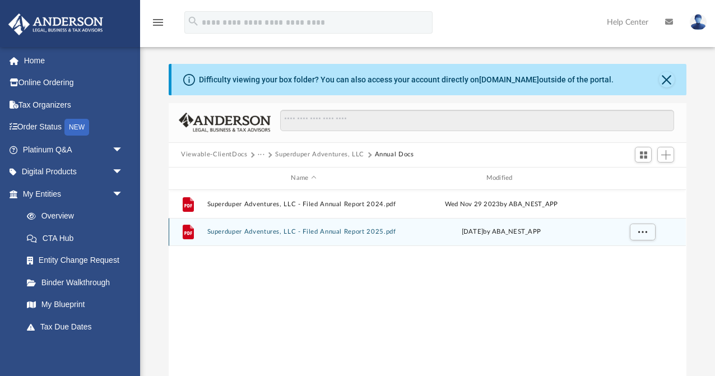
click at [225, 228] on button "Superduper Adventures, LLC - Filed Annual Report 2025.pdf" at bounding box center [303, 231] width 193 height 7
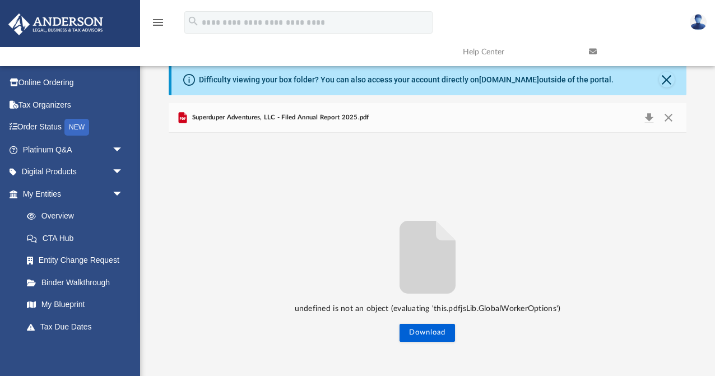
scroll to position [46, 0]
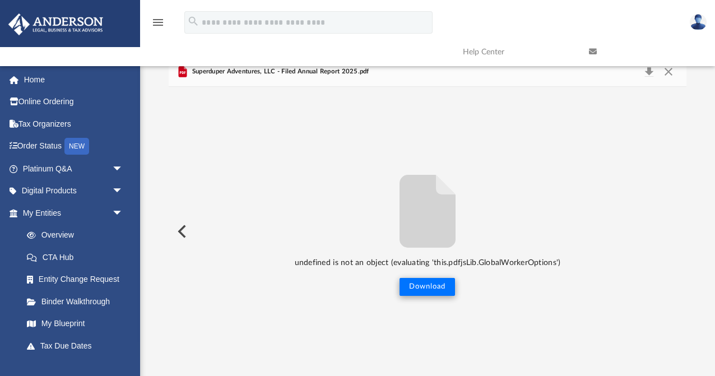
click at [433, 291] on button "Download" at bounding box center [426, 287] width 55 height 18
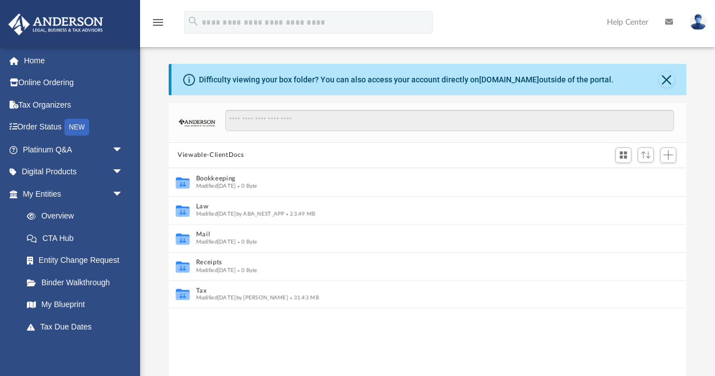
scroll to position [260, 517]
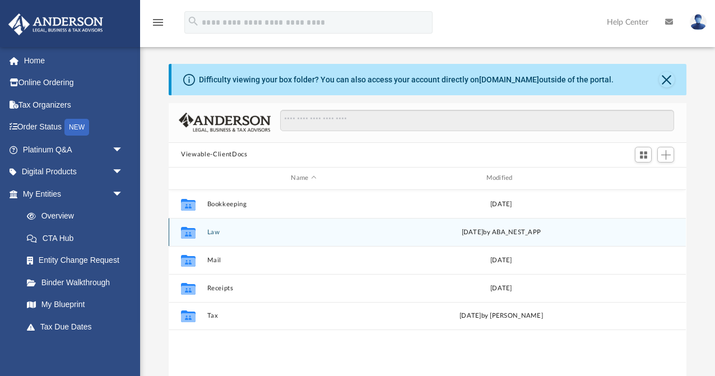
click at [211, 228] on button "Law" at bounding box center [303, 231] width 193 height 7
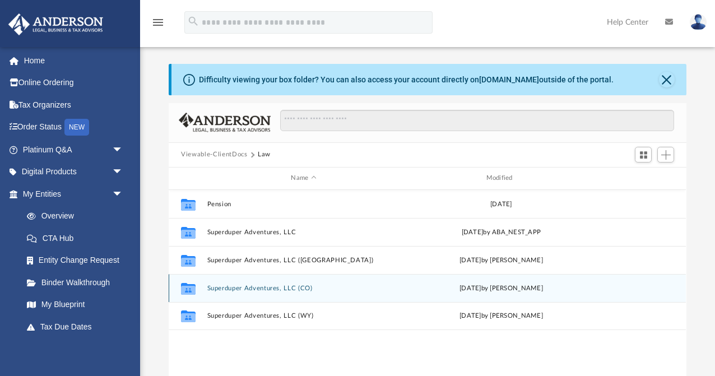
click at [252, 284] on button "Superduper Adventures, LLC (CO)" at bounding box center [303, 287] width 193 height 7
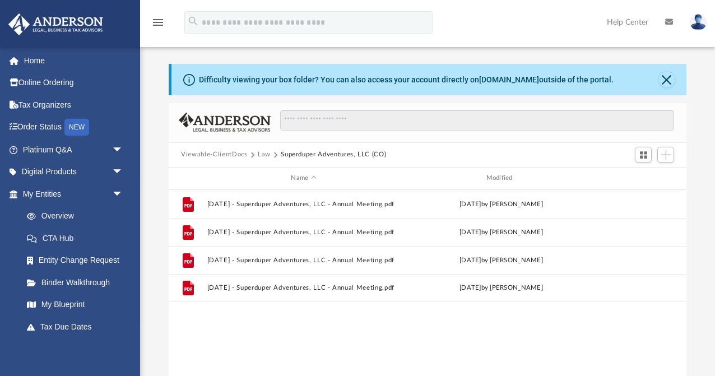
click at [212, 150] on button "Viewable-ClientDocs" at bounding box center [214, 155] width 66 height 10
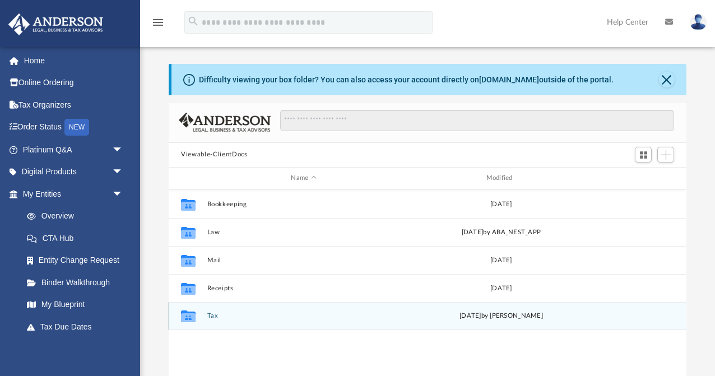
click at [213, 312] on button "Tax" at bounding box center [303, 315] width 193 height 7
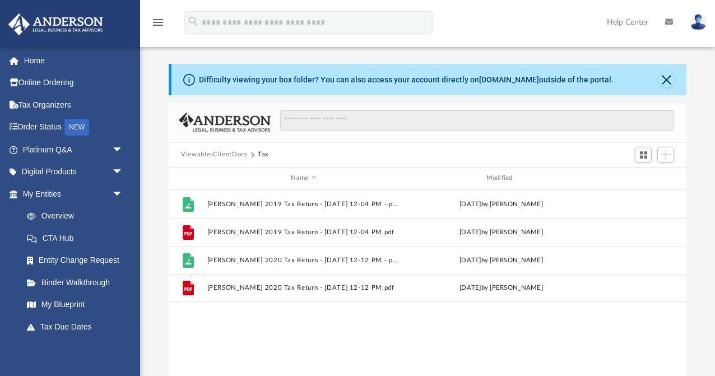
click at [235, 150] on button "Viewable-ClientDocs" at bounding box center [214, 155] width 66 height 10
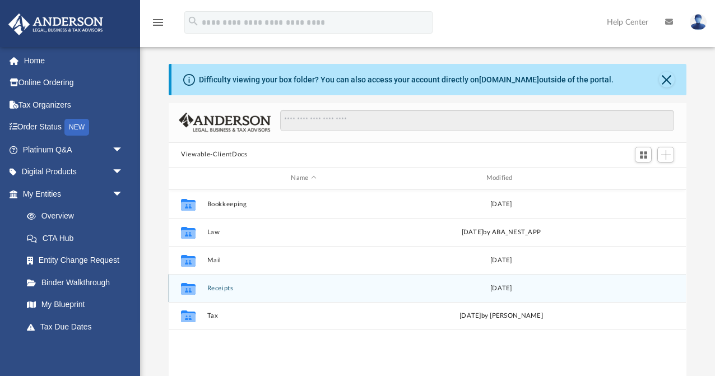
click at [221, 284] on button "Receipts" at bounding box center [303, 287] width 193 height 7
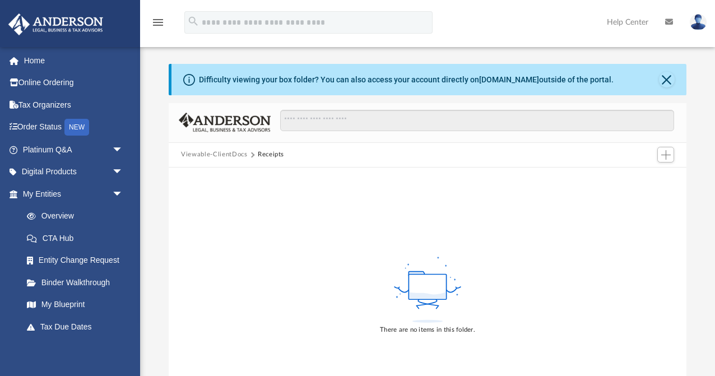
click at [211, 150] on button "Viewable-ClientDocs" at bounding box center [214, 155] width 66 height 10
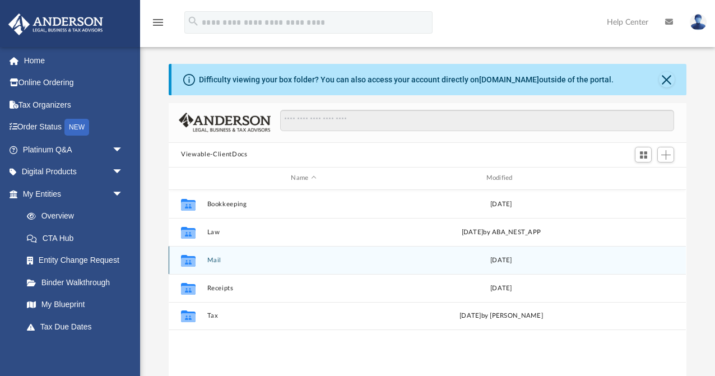
click at [213, 256] on button "Mail" at bounding box center [303, 259] width 193 height 7
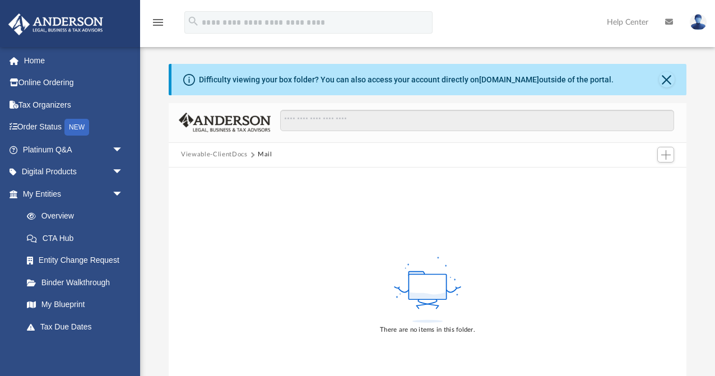
click at [226, 150] on button "Viewable-ClientDocs" at bounding box center [214, 155] width 66 height 10
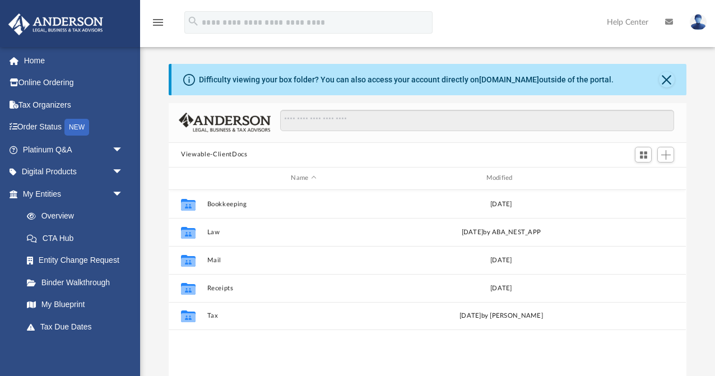
scroll to position [1, 1]
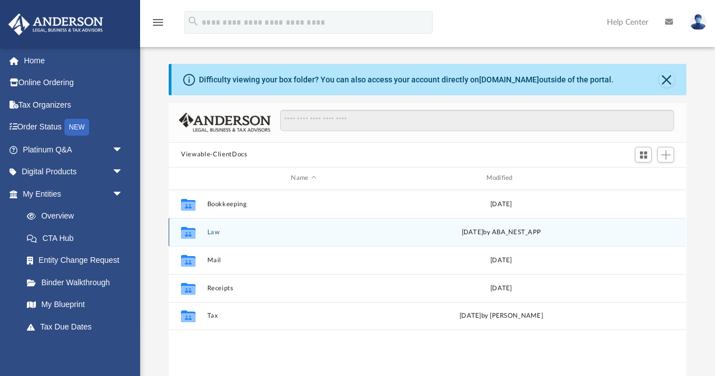
click at [213, 228] on button "Law" at bounding box center [303, 231] width 193 height 7
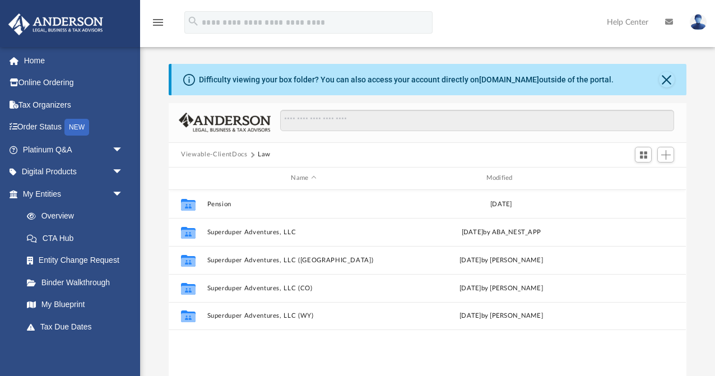
click at [227, 150] on button "Viewable-ClientDocs" at bounding box center [214, 155] width 66 height 10
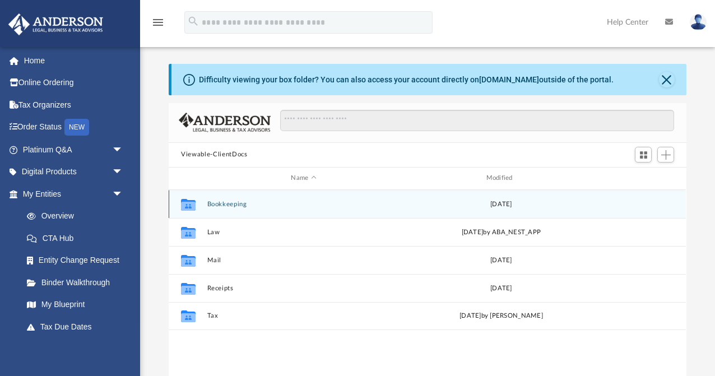
click at [224, 201] on button "Bookkeeping" at bounding box center [303, 203] width 193 height 7
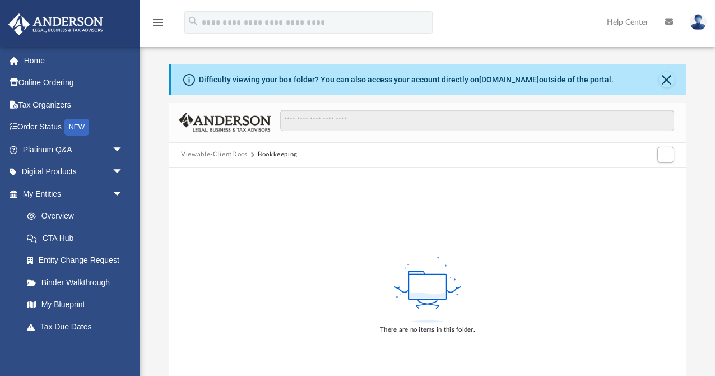
click at [694, 24] on img at bounding box center [697, 22] width 17 height 16
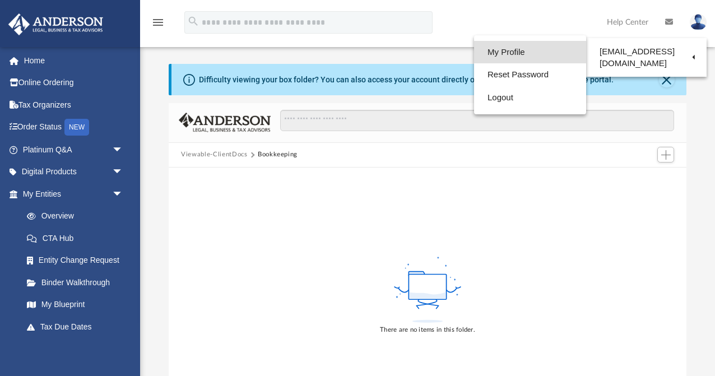
click at [514, 47] on link "My Profile" at bounding box center [530, 52] width 112 height 23
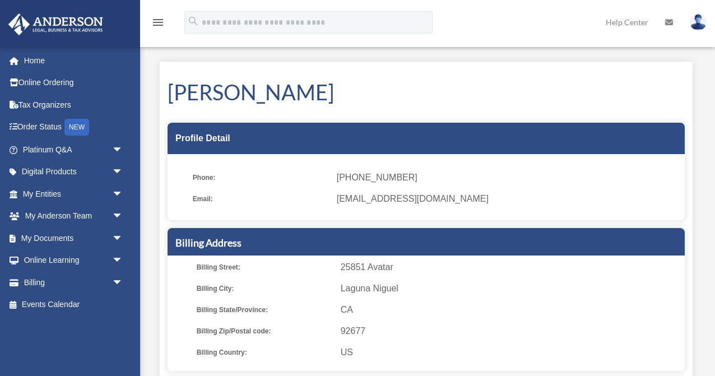
click at [700, 21] on img at bounding box center [697, 22] width 17 height 16
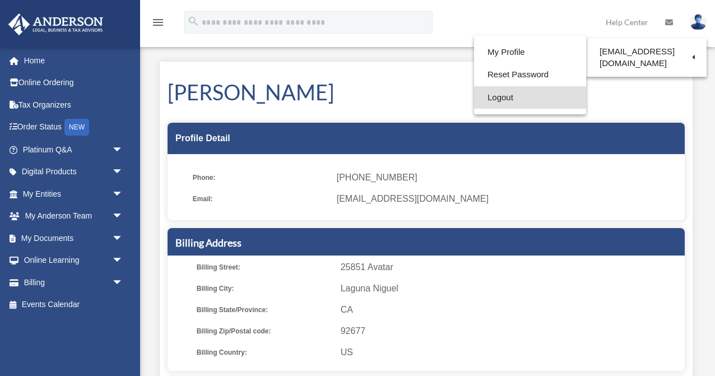
click at [510, 93] on link "Logout" at bounding box center [530, 97] width 112 height 23
